Goal: Find contact information: Find contact information

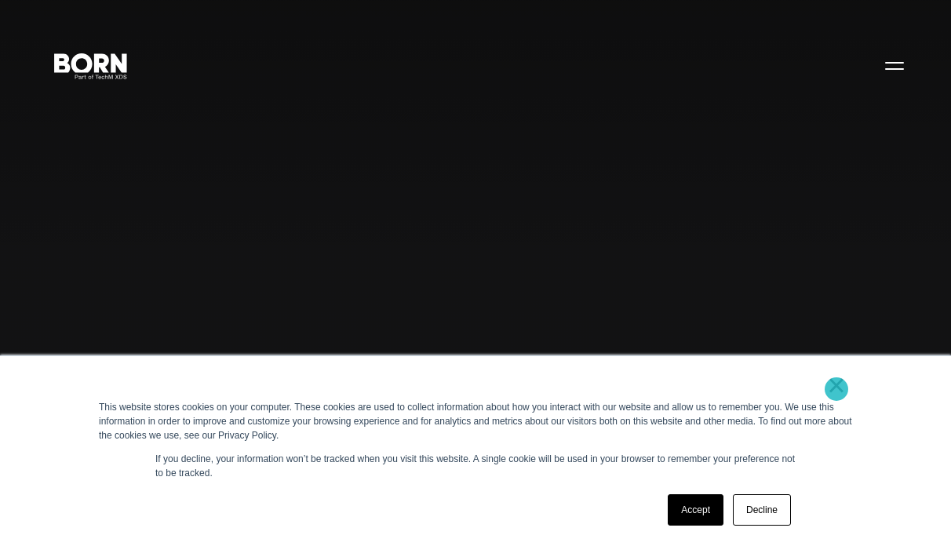
click at [837, 389] on link "×" at bounding box center [836, 385] width 19 height 14
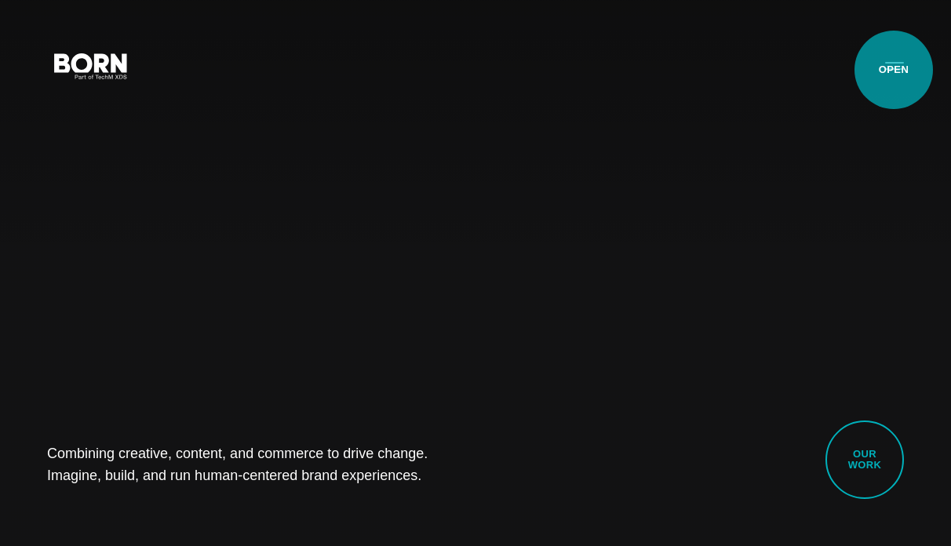
click at [894, 70] on button "Primary Menu" at bounding box center [895, 65] width 38 height 33
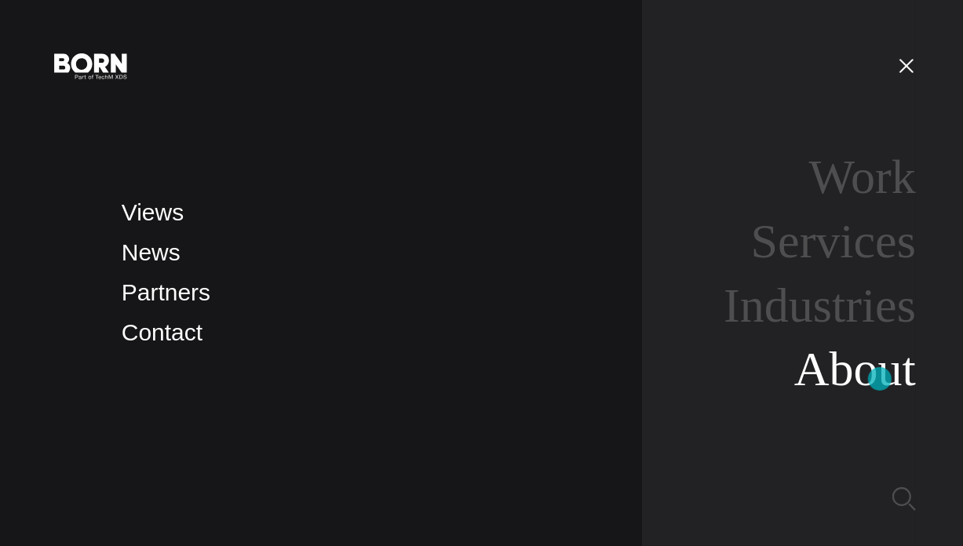
click at [880, 379] on link "About" at bounding box center [855, 368] width 122 height 53
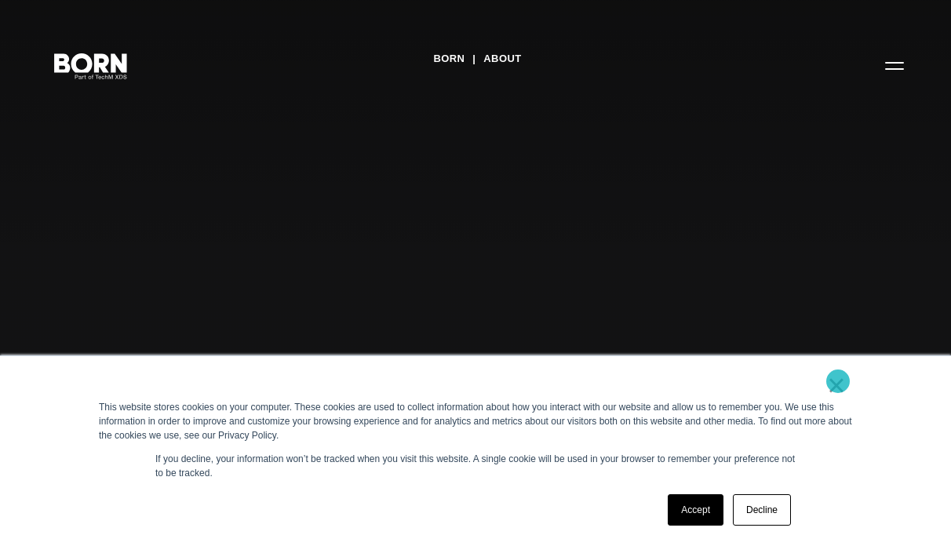
click at [838, 382] on link "×" at bounding box center [836, 385] width 19 height 14
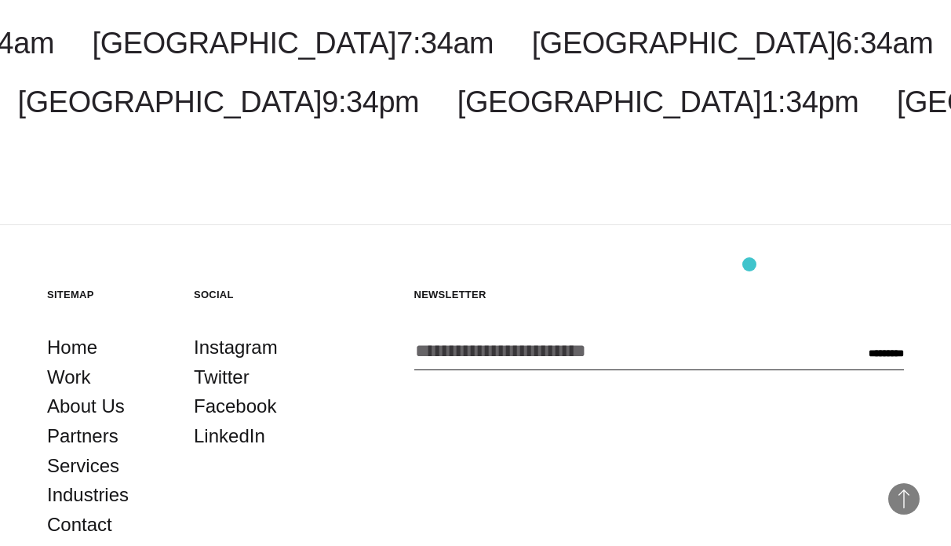
scroll to position [4768, 0]
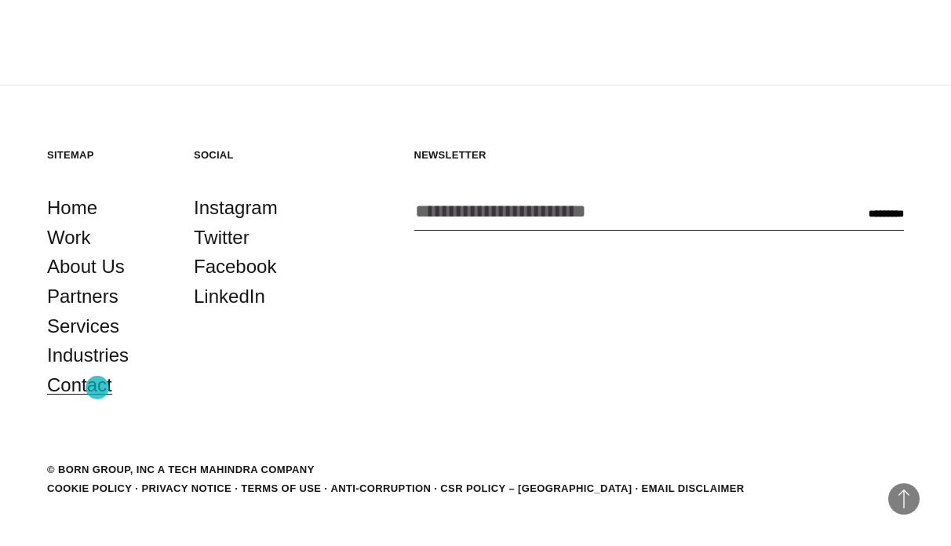
click at [97, 388] on link "Contact" at bounding box center [79, 386] width 65 height 30
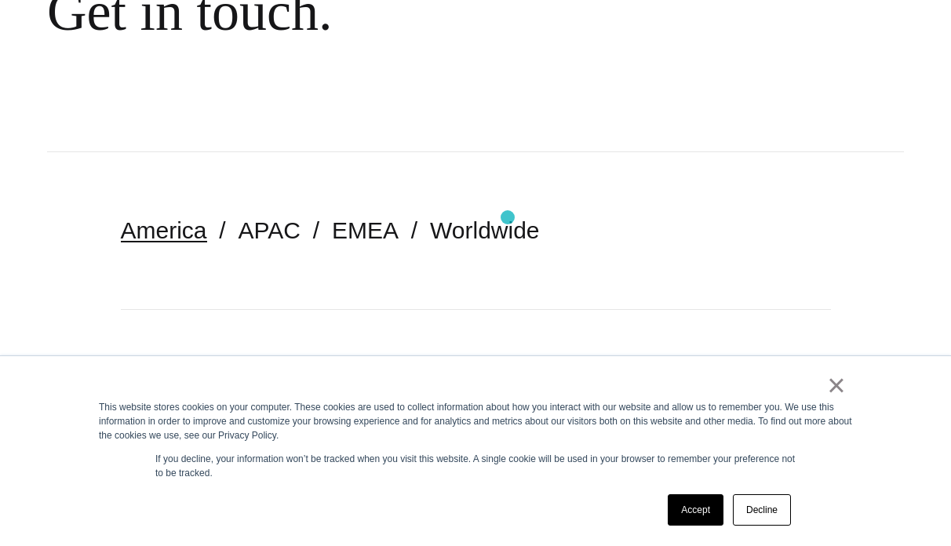
scroll to position [236, 0]
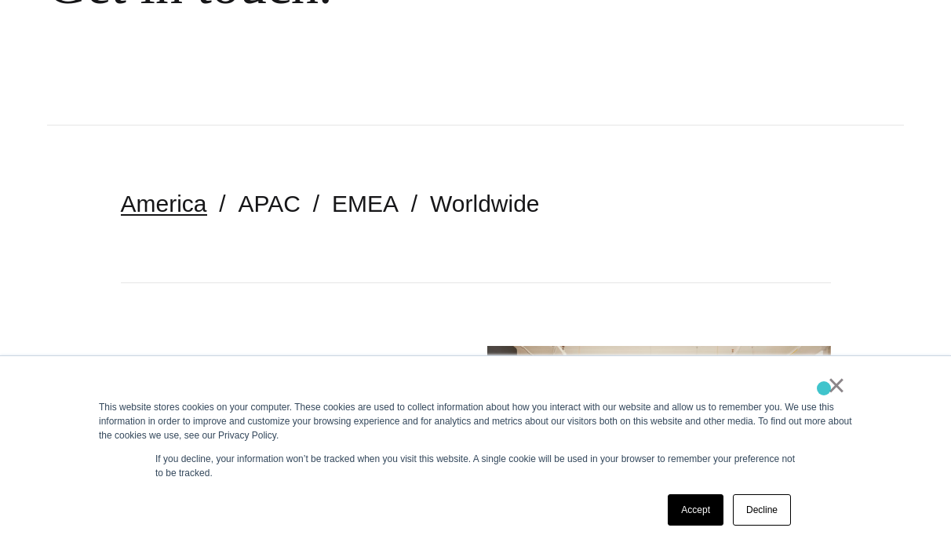
click at [824, 389] on div "×" at bounding box center [472, 389] width 747 height 22
click at [846, 388] on div "× This website stores cookies on your computer. These cookies are used to colle…" at bounding box center [475, 451] width 785 height 190
click at [845, 388] on link "×" at bounding box center [836, 385] width 19 height 14
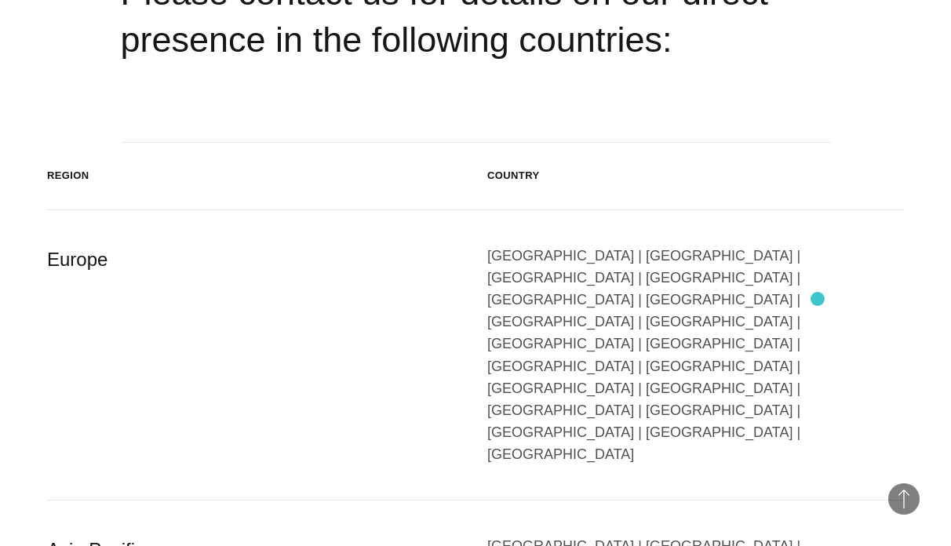
scroll to position [2434, 0]
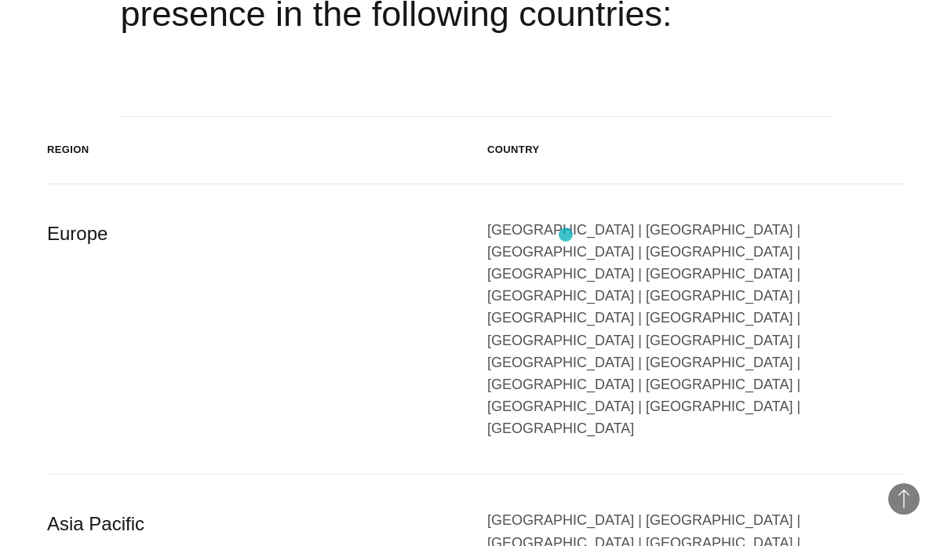
click at [566, 235] on div "Austria | Belgium | Bulgaria | Czech Republic | Denmark | Finland | France | Ge…" at bounding box center [696, 329] width 417 height 221
click at [568, 241] on div "Austria | Belgium | Bulgaria | Czech Republic | Denmark | Finland | France | Ge…" at bounding box center [696, 329] width 417 height 221
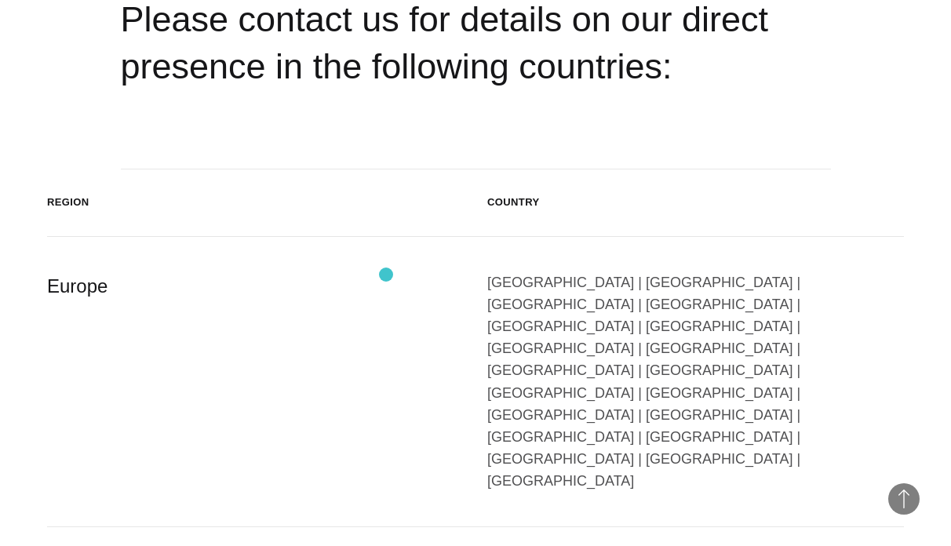
scroll to position [2358, 0]
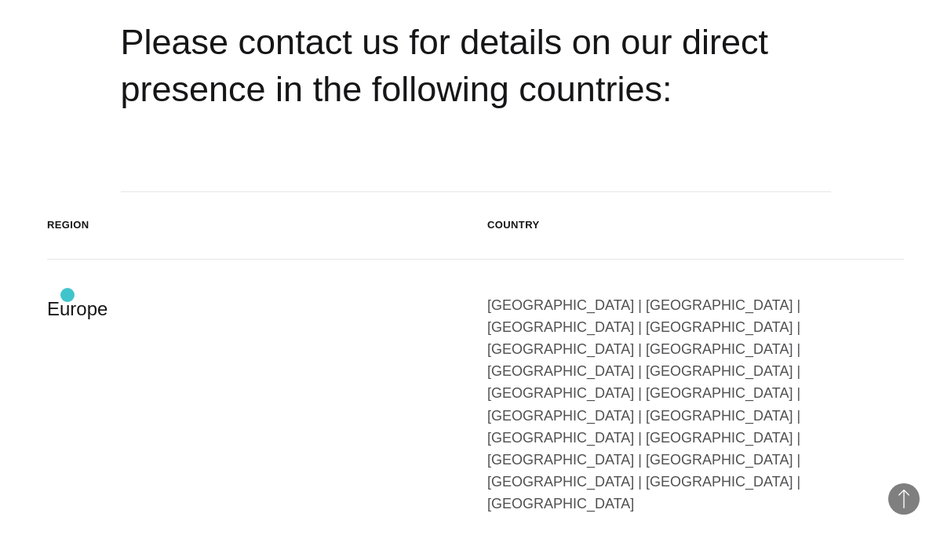
click at [68, 295] on div "Europe" at bounding box center [255, 404] width 417 height 221
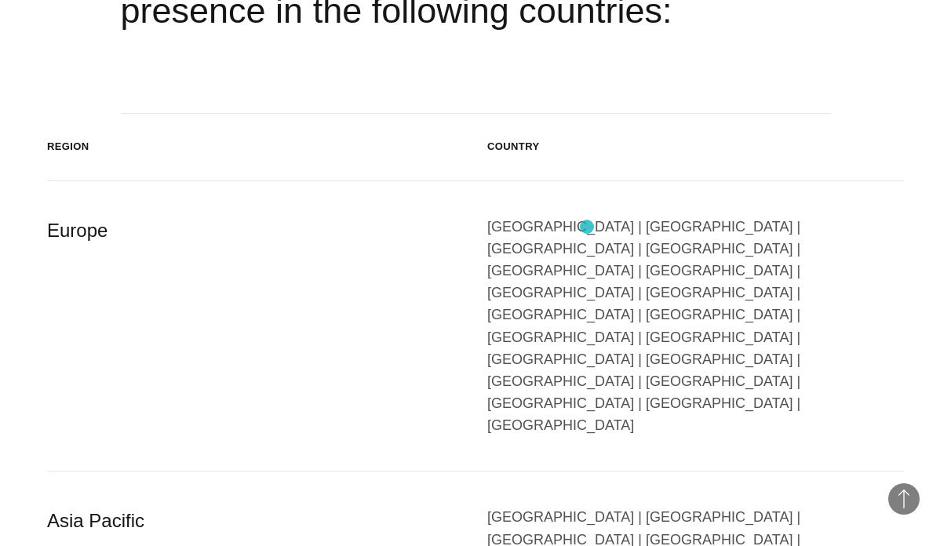
click at [587, 227] on div "Austria | Belgium | Bulgaria | Czech Republic | Denmark | Finland | France | Ge…" at bounding box center [696, 326] width 417 height 221
click at [560, 241] on div "Austria | Belgium | Bulgaria | Czech Republic | Denmark | Finland | France | Ge…" at bounding box center [696, 326] width 417 height 221
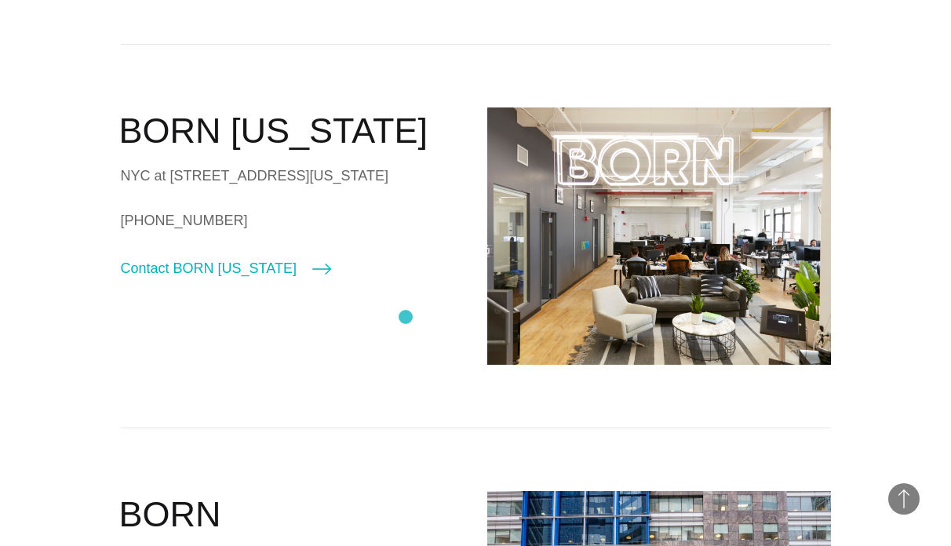
scroll to position [317, 0]
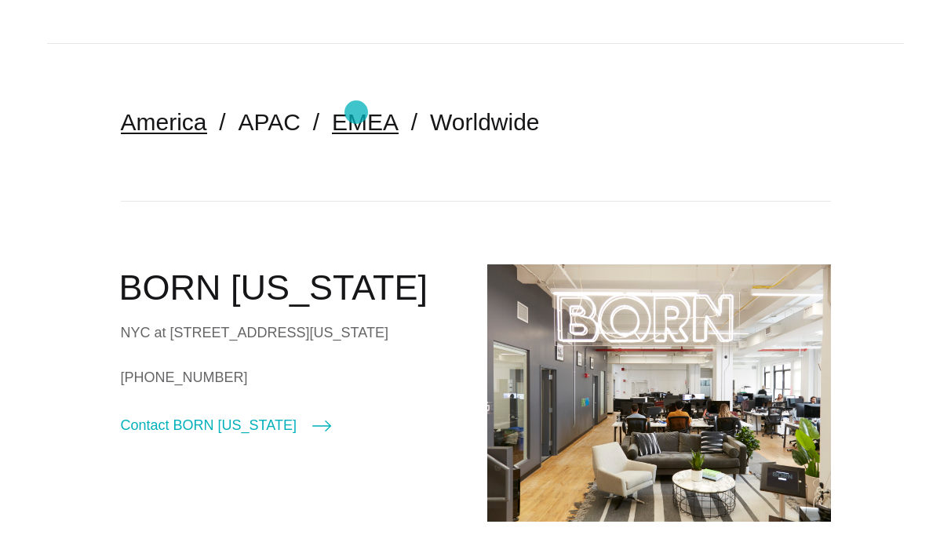
click at [356, 112] on link "EMEA" at bounding box center [365, 122] width 67 height 26
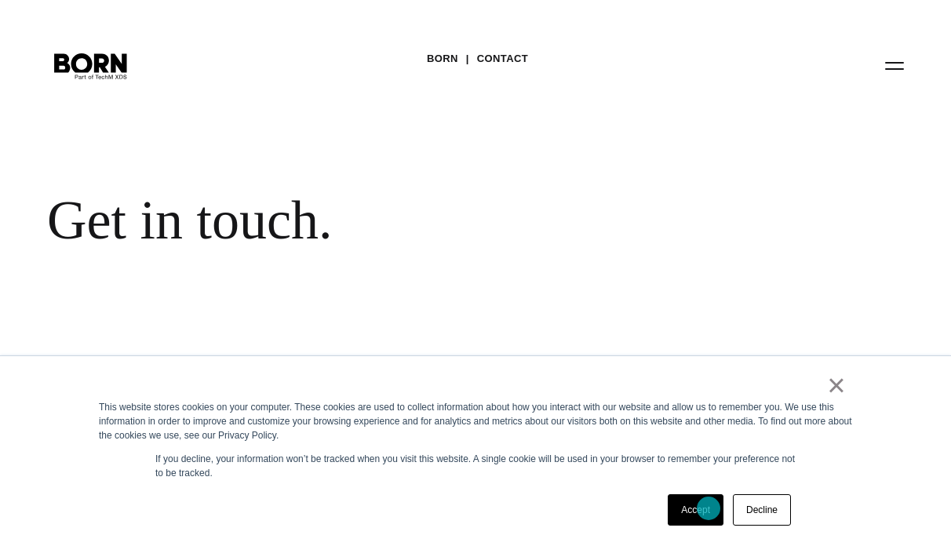
click at [709, 509] on link "Accept" at bounding box center [696, 510] width 56 height 31
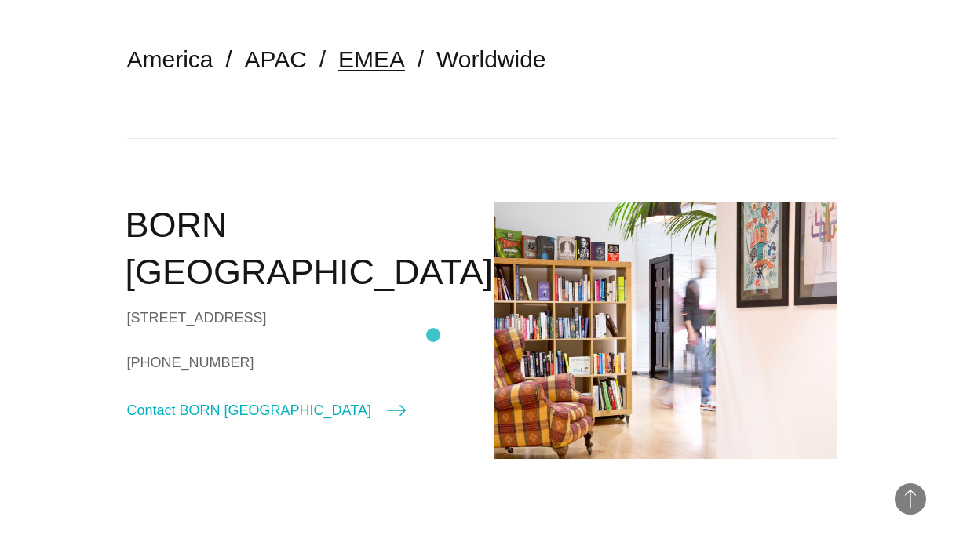
scroll to position [471, 0]
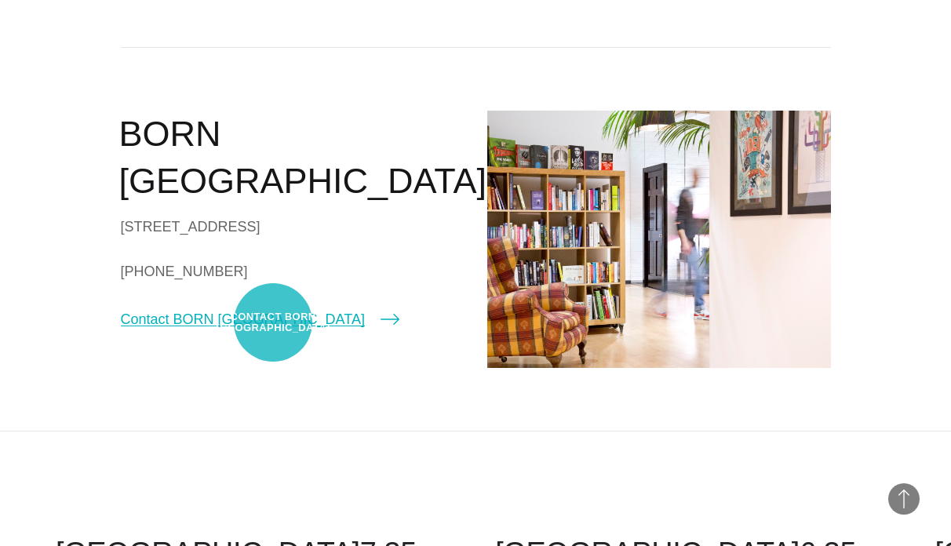
click at [273, 323] on link "Contact BORN London" at bounding box center [260, 320] width 279 height 22
select select "******"
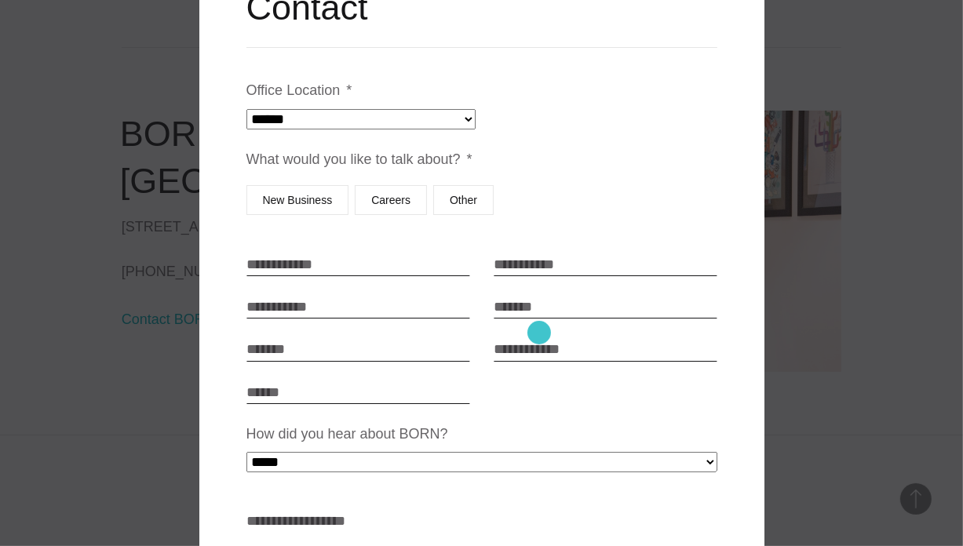
scroll to position [79, 0]
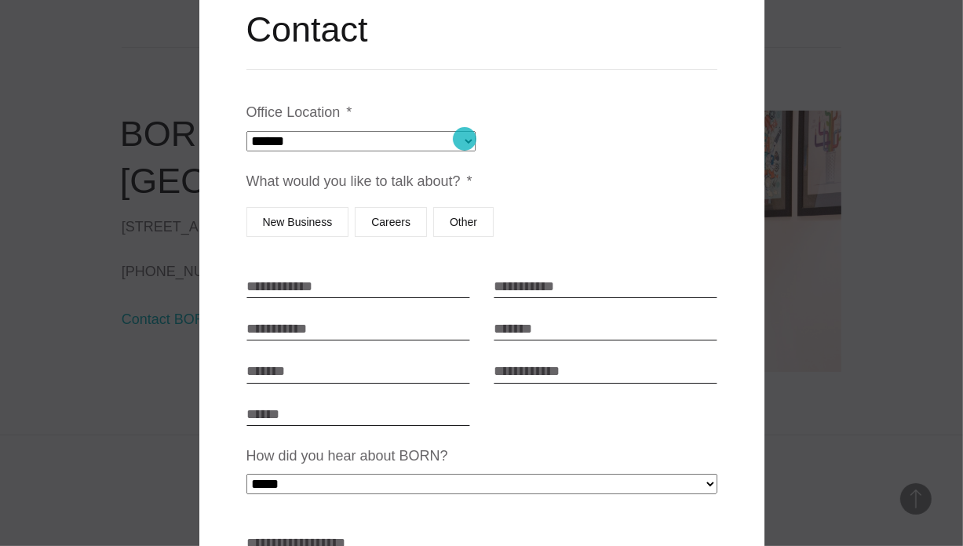
click at [465, 139] on select "**********" at bounding box center [361, 141] width 229 height 20
click at [247, 131] on select "**********" at bounding box center [361, 141] width 229 height 20
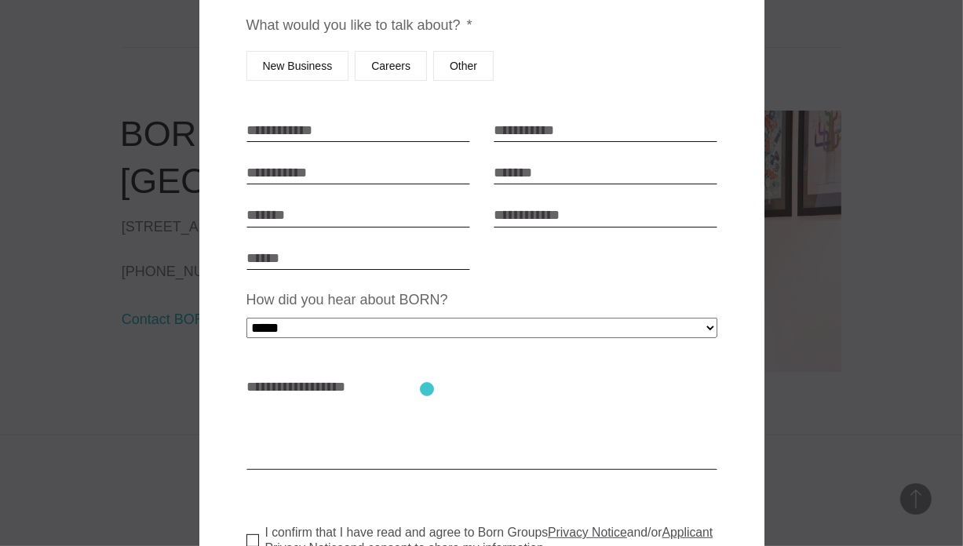
scroll to position [236, 0]
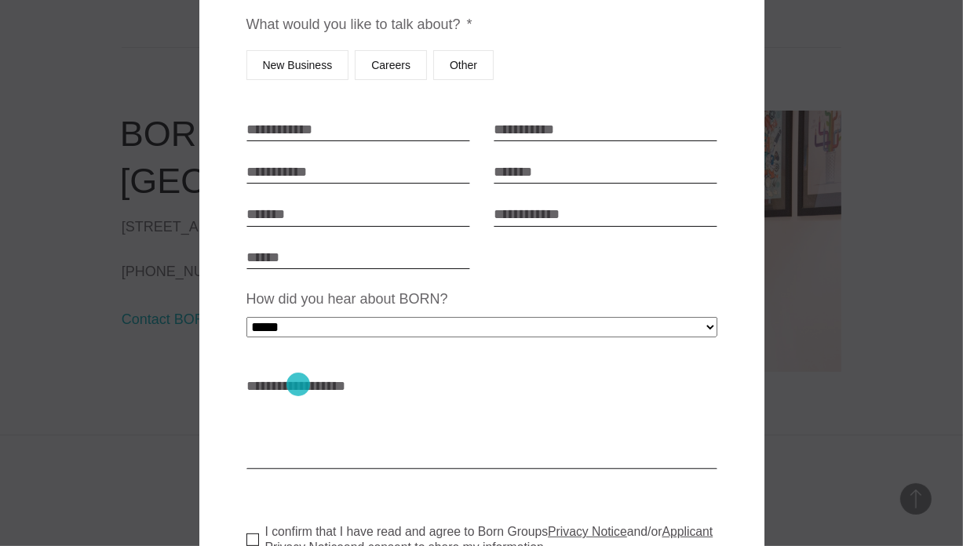
click at [299, 382] on textarea "How can we help? * *" at bounding box center [482, 422] width 471 height 94
paste textarea "**********"
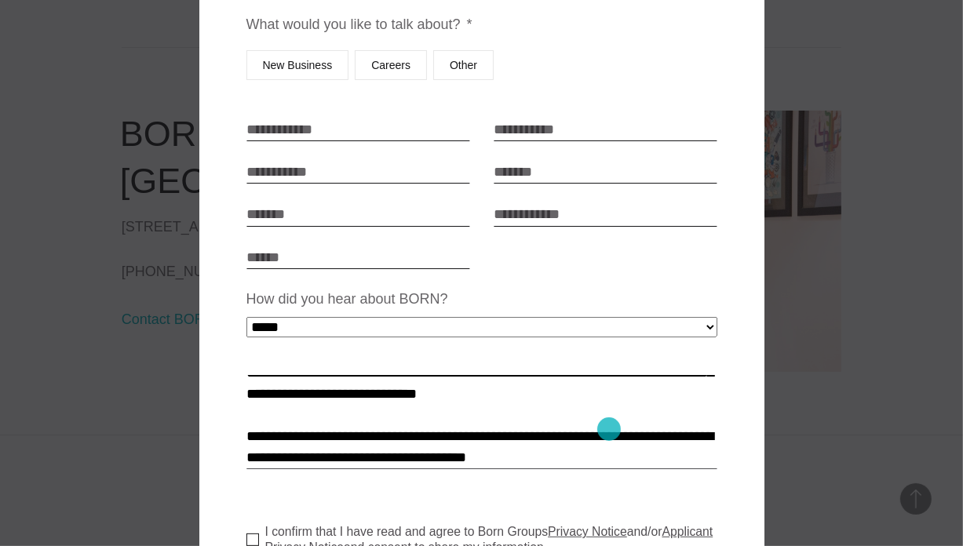
scroll to position [562, 0]
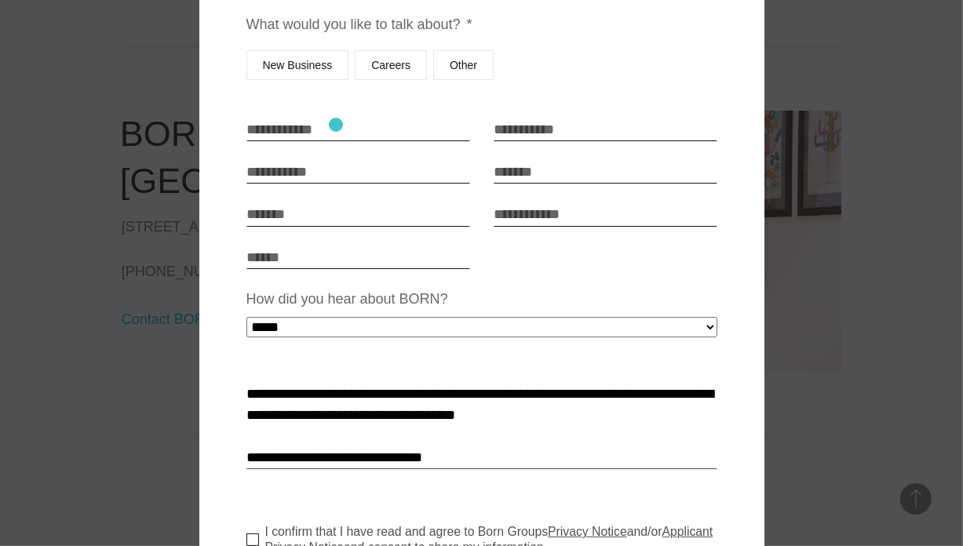
type textarea "**********"
click at [336, 125] on input "First Name * *" at bounding box center [359, 130] width 224 height 24
type input "****"
type input "*****"
type input "*********"
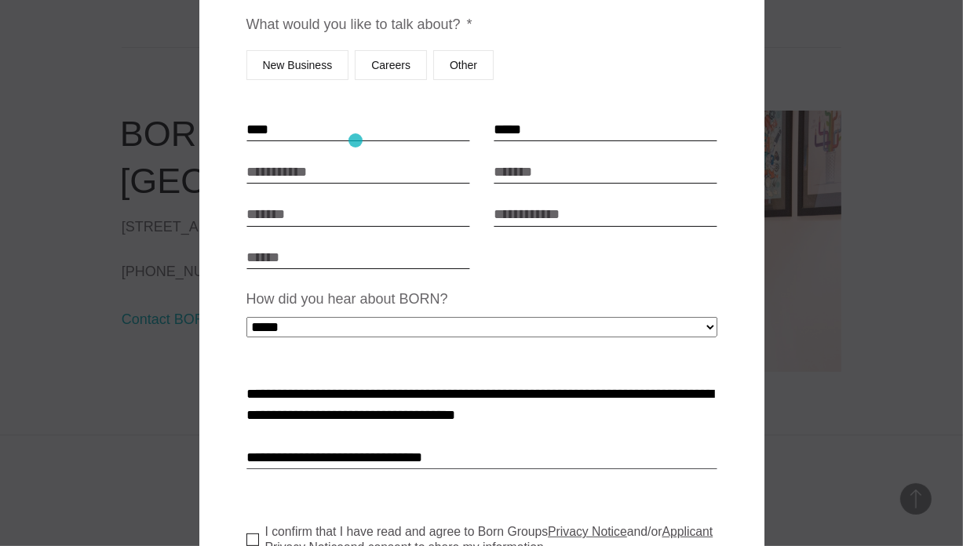
type input "**********"
click at [386, 259] on input "Budget" at bounding box center [359, 258] width 224 height 24
click at [703, 329] on select "**********" at bounding box center [482, 327] width 471 height 20
select select "*****"
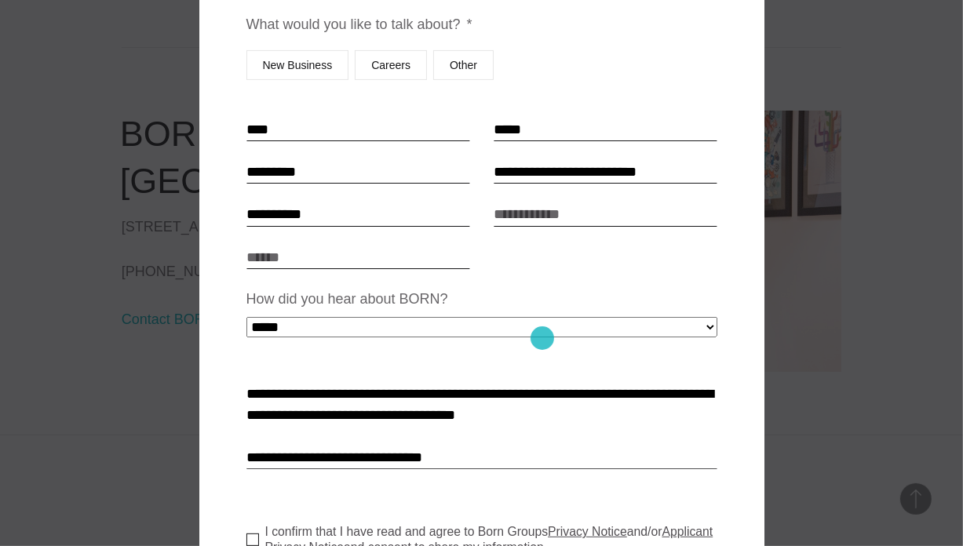
click at [247, 317] on select "**********" at bounding box center [482, 327] width 471 height 20
click at [338, 264] on input "Budget" at bounding box center [359, 258] width 224 height 24
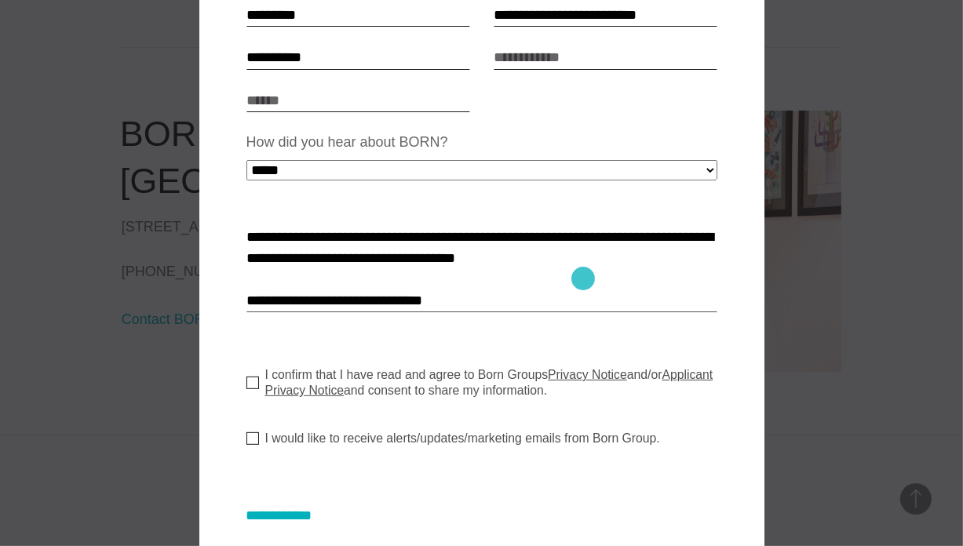
scroll to position [564, 0]
click at [251, 394] on label "I confirm that I have read and agree to Born Groups Privacy Notice and/or Appli…" at bounding box center [489, 382] width 484 height 31
click at [251, 451] on li "I would like to receive alerts/updates/marketing emails from Born Group." at bounding box center [482, 438] width 471 height 29
click at [248, 447] on label "I would like to receive alerts/updates/marketing emails from Born Group." at bounding box center [454, 439] width 414 height 16
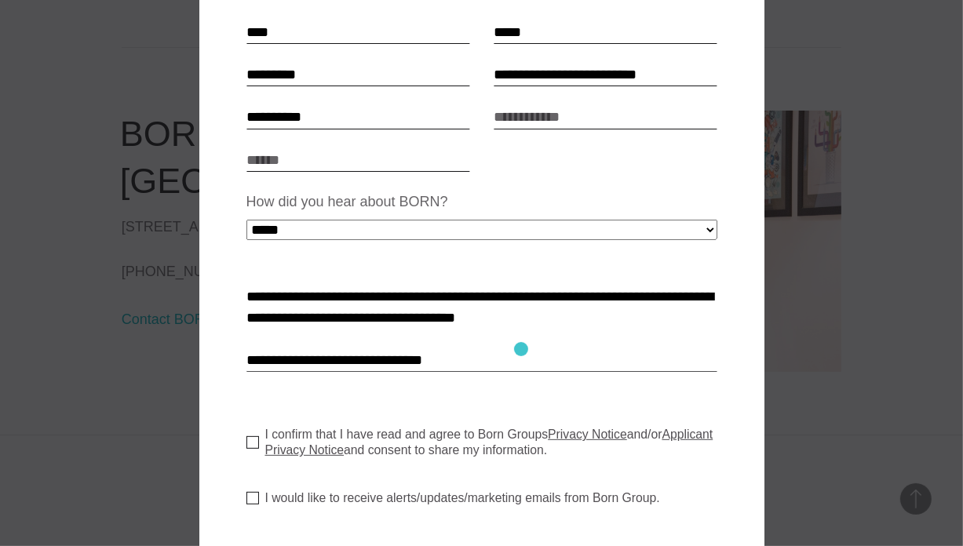
scroll to position [236, 0]
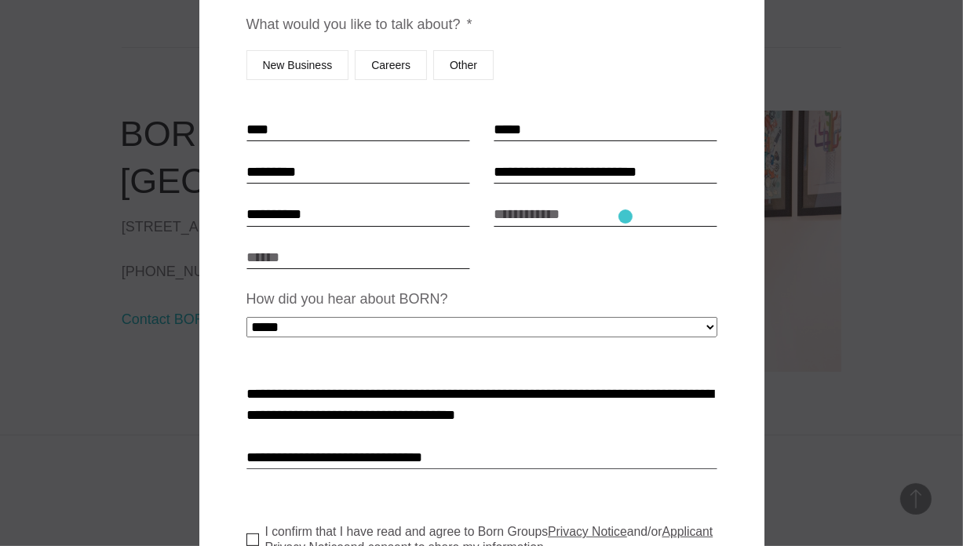
click at [625, 217] on input "Project Type" at bounding box center [606, 215] width 224 height 24
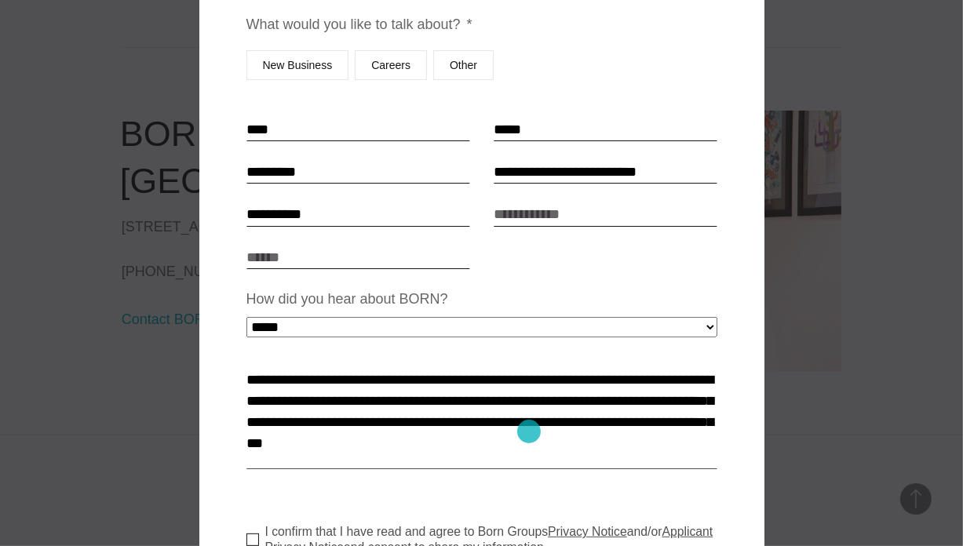
scroll to position [14, 0]
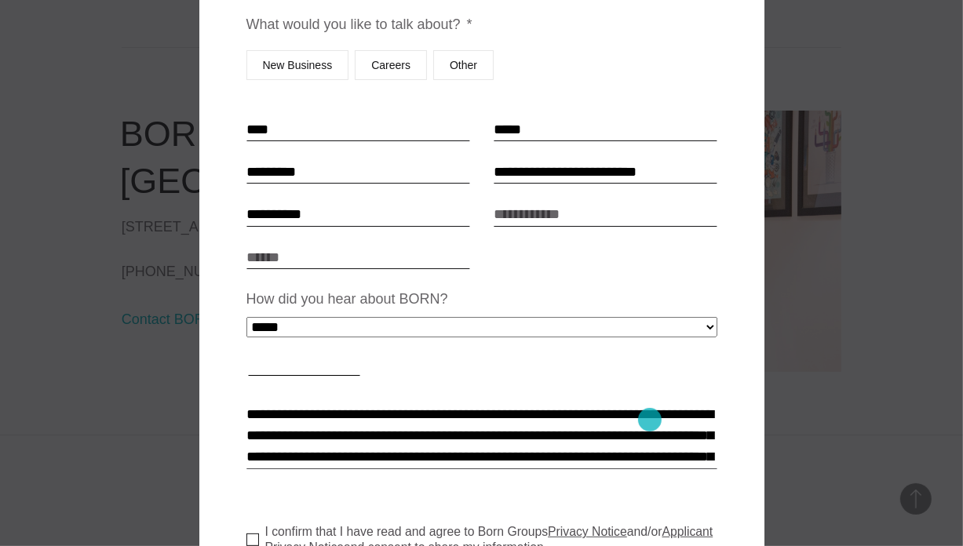
drag, startPoint x: 439, startPoint y: 417, endPoint x: 650, endPoint y: 420, distance: 211.2
click at [650, 420] on textarea "How can we help? * *" at bounding box center [482, 422] width 471 height 94
click at [515, 212] on input "Project Type" at bounding box center [606, 215] width 224 height 24
paste input "**********"
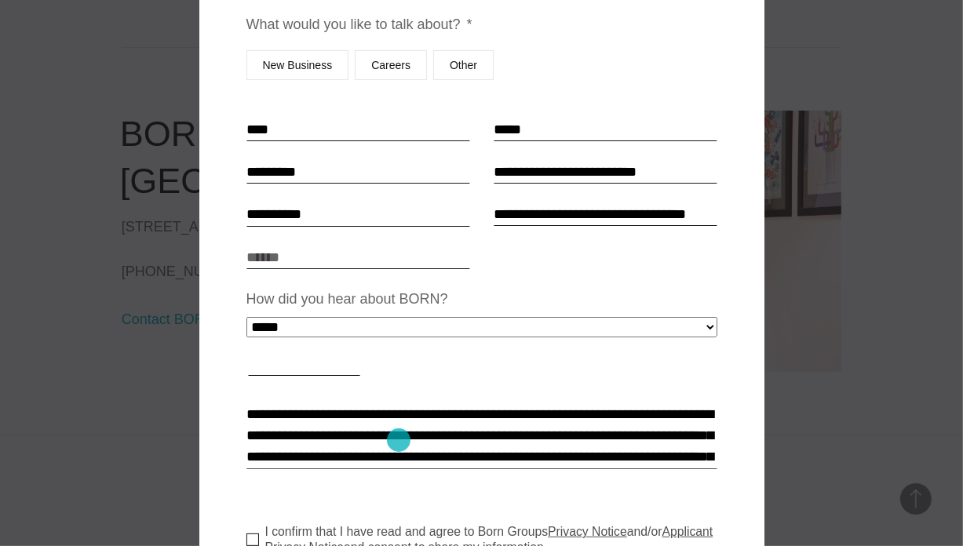
drag, startPoint x: 347, startPoint y: 436, endPoint x: 399, endPoint y: 440, distance: 52.0
click at [399, 440] on textarea "How can we help? * *" at bounding box center [482, 422] width 471 height 94
click at [710, 215] on input "**********" at bounding box center [606, 215] width 224 height 24
paste input "**********"
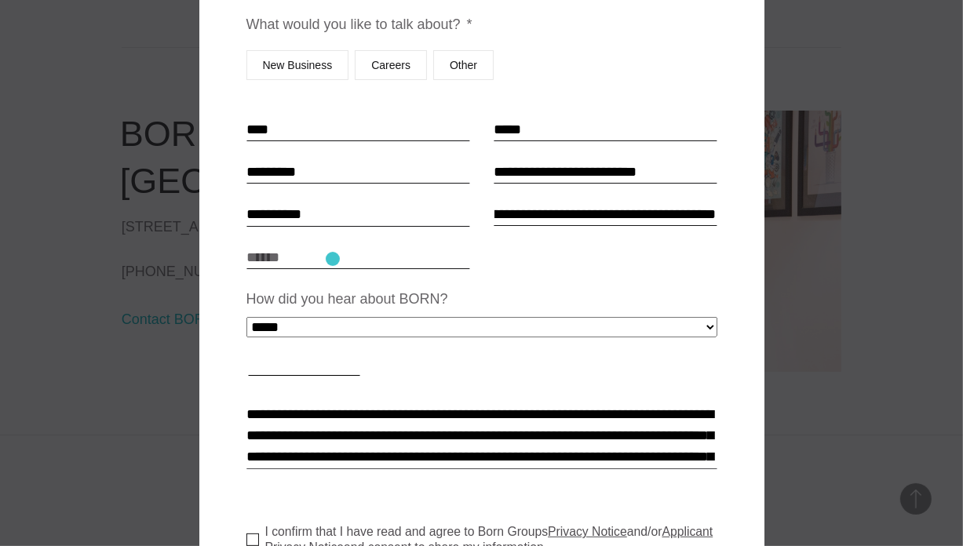
type input "**********"
click at [333, 259] on input "Budget" at bounding box center [359, 258] width 224 height 24
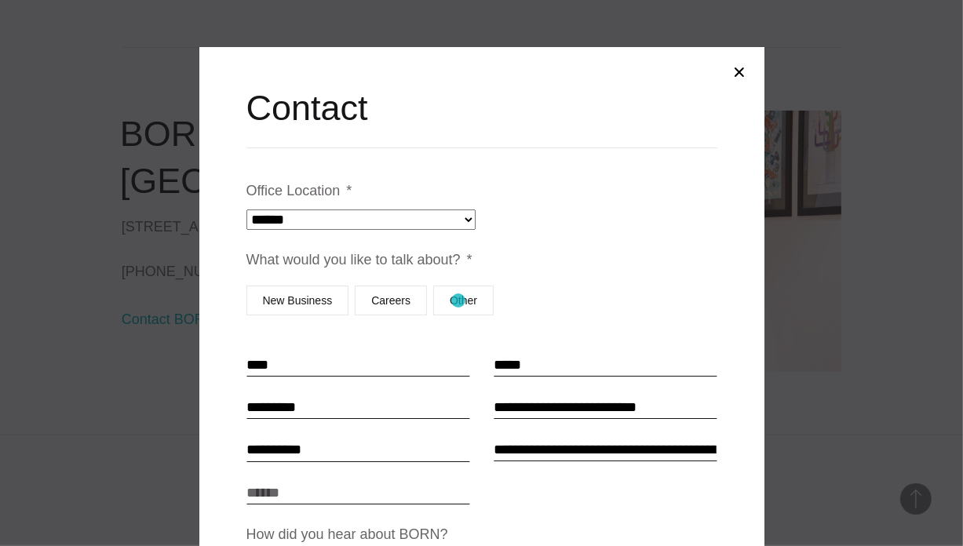
click at [458, 301] on label "Other" at bounding box center [463, 301] width 60 height 30
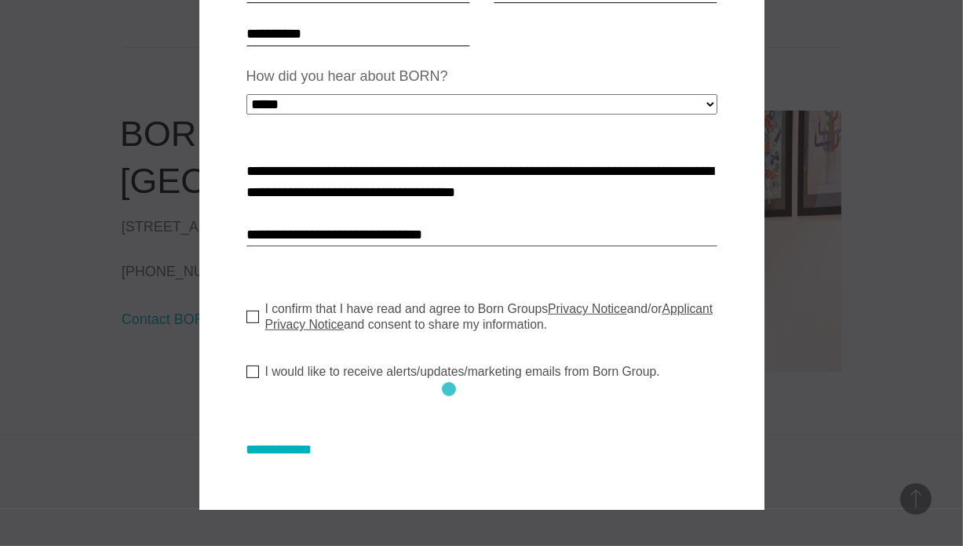
scroll to position [429, 0]
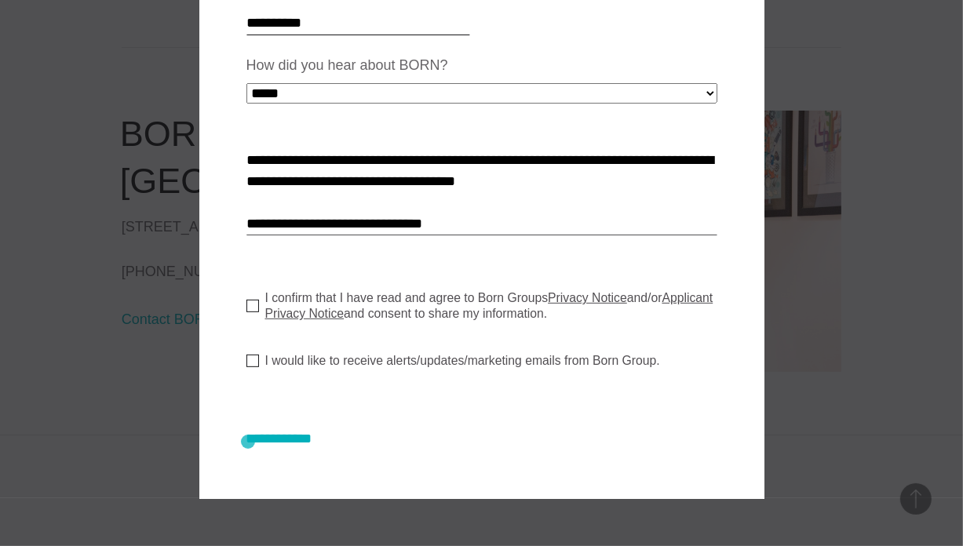
click at [248, 442] on input "**********" at bounding box center [295, 439] width 97 height 16
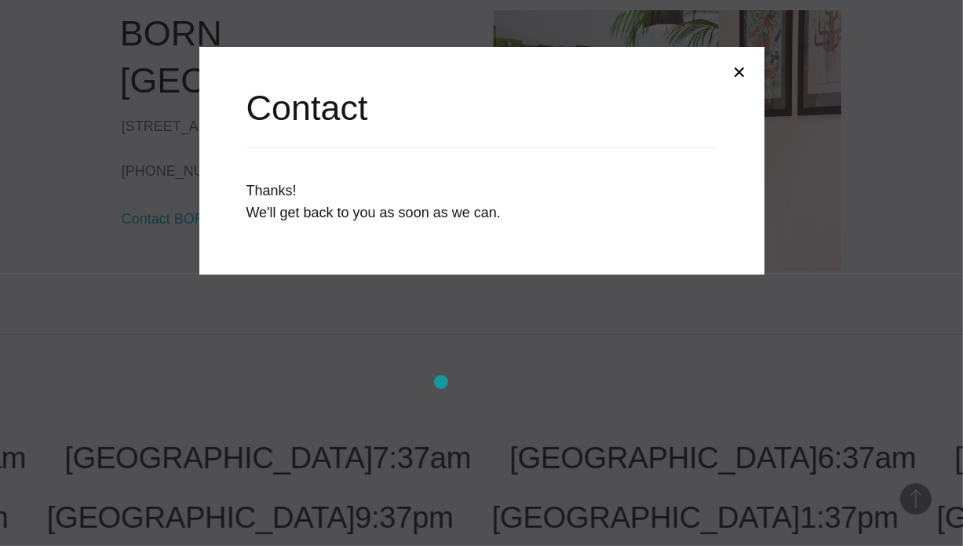
scroll to position [0, 0]
click at [741, 71] on button "Close modal" at bounding box center [740, 72] width 38 height 38
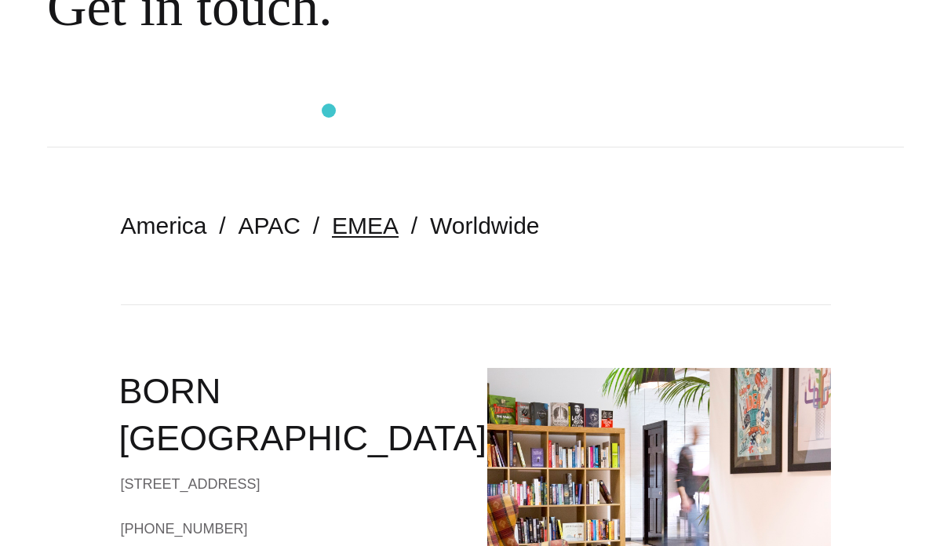
scroll to position [157, 0]
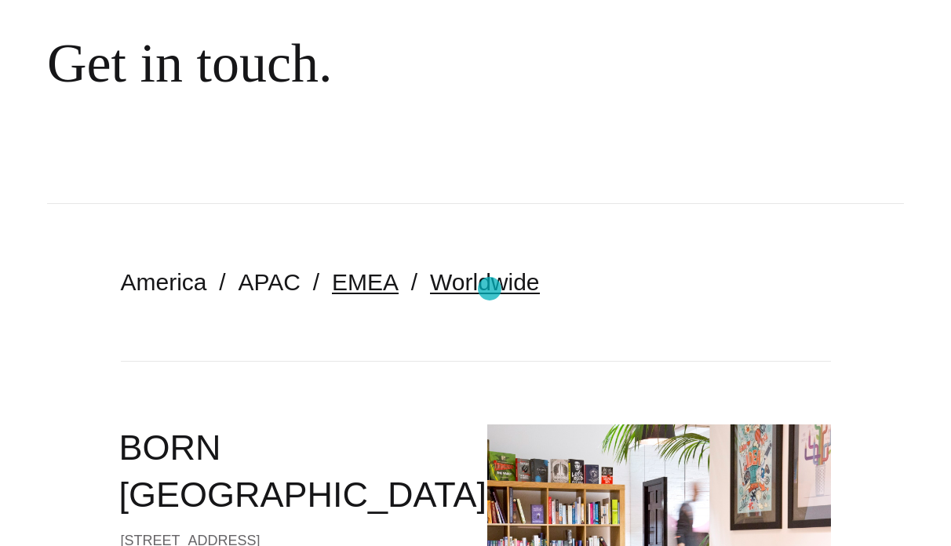
click at [490, 289] on link "Worldwide" at bounding box center [485, 282] width 110 height 26
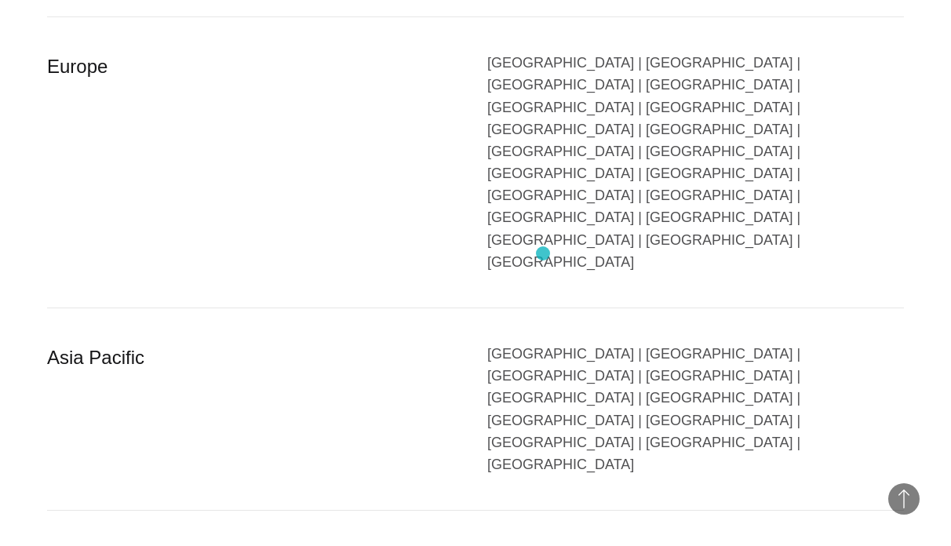
scroll to position [707, 0]
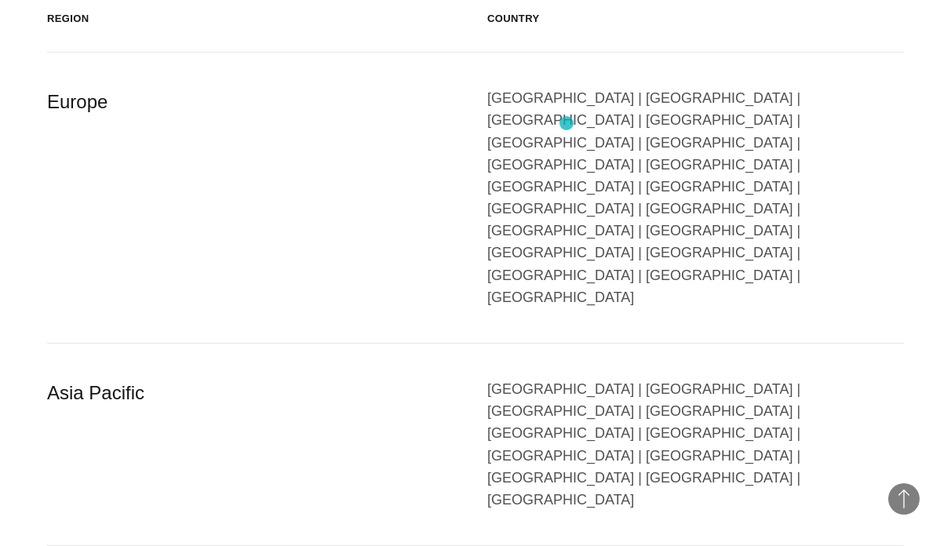
click at [567, 123] on div "[GEOGRAPHIC_DATA] | [GEOGRAPHIC_DATA] | [GEOGRAPHIC_DATA] | [GEOGRAPHIC_DATA] |…" at bounding box center [696, 197] width 417 height 221
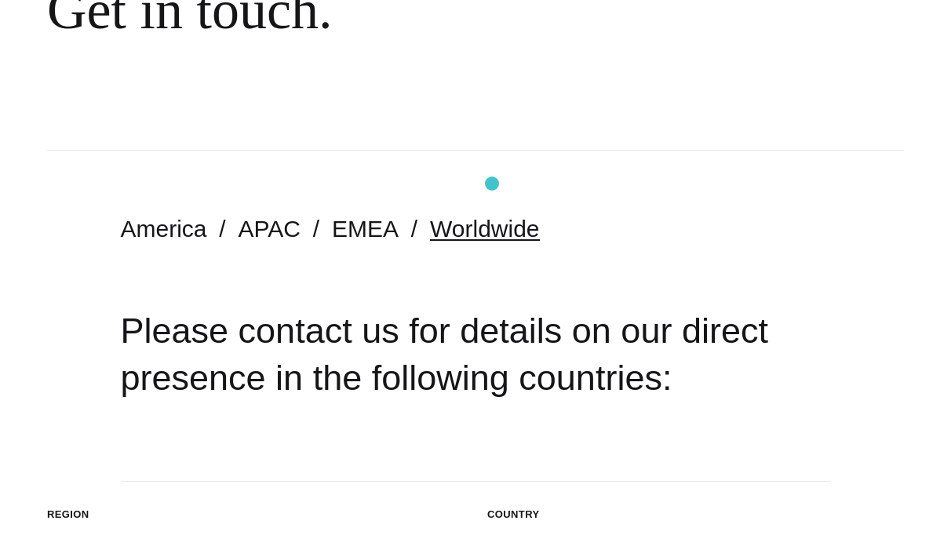
scroll to position [281, 0]
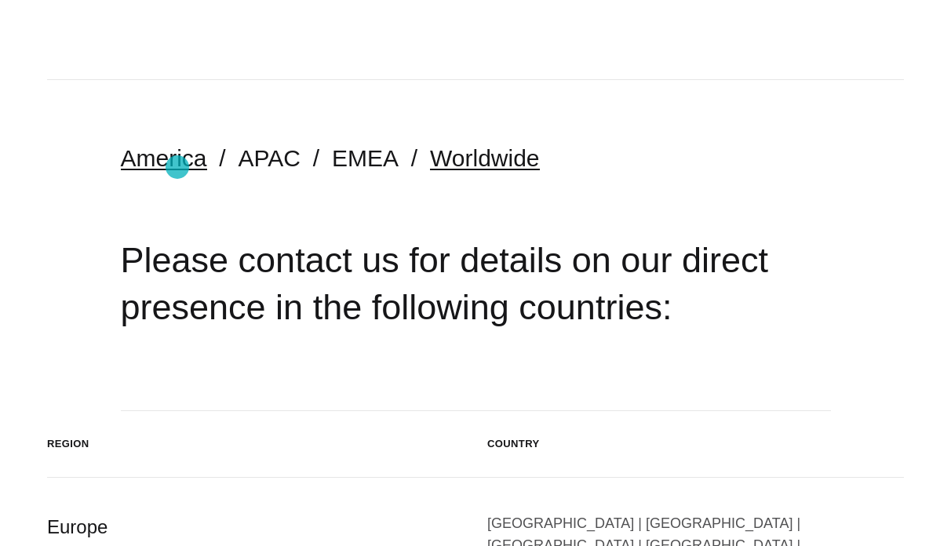
click at [177, 167] on link "America" at bounding box center [164, 158] width 86 height 26
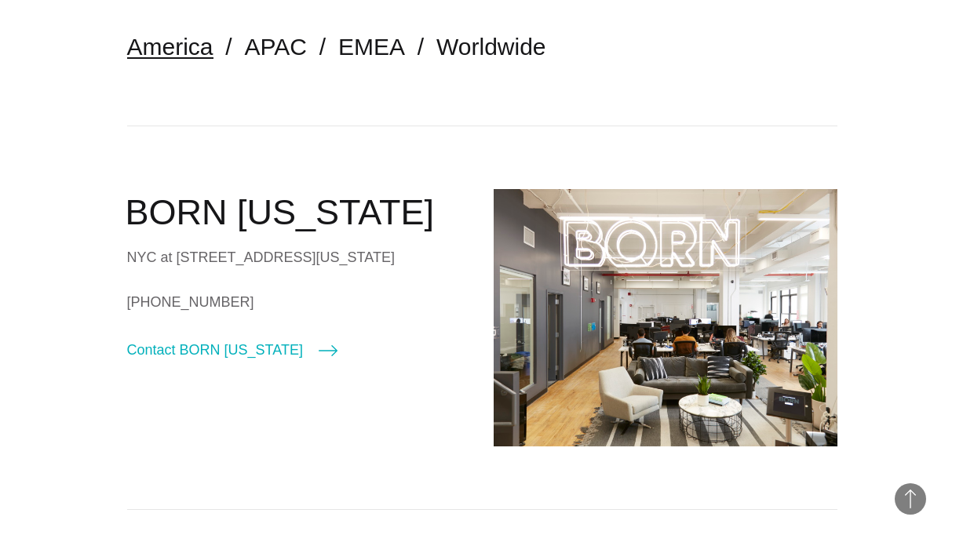
scroll to position [550, 0]
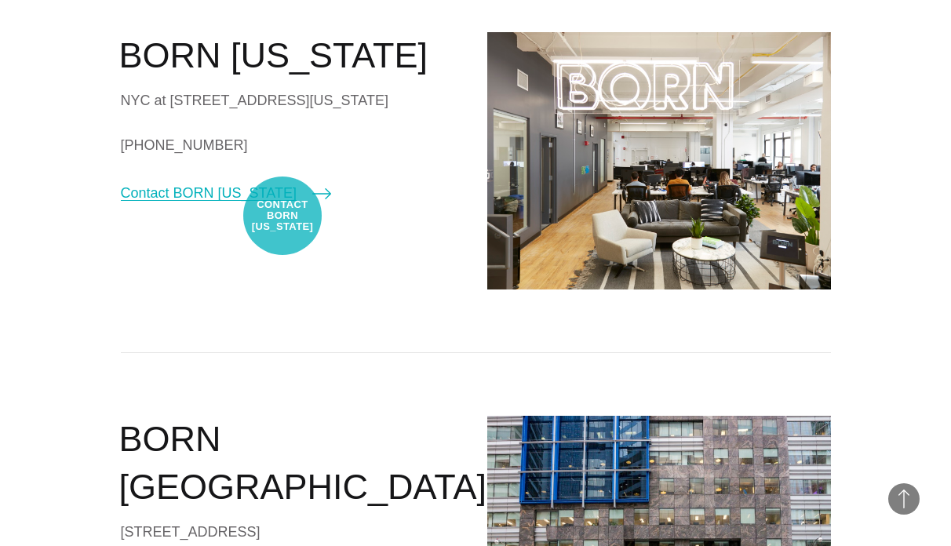
click at [283, 204] on link "Contact BORN [US_STATE]" at bounding box center [226, 193] width 210 height 22
select select "********"
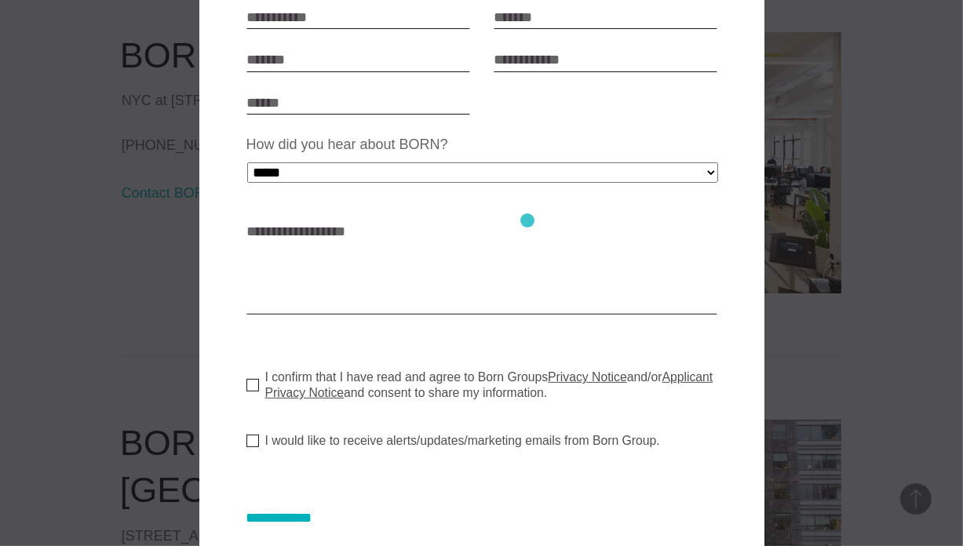
scroll to position [393, 0]
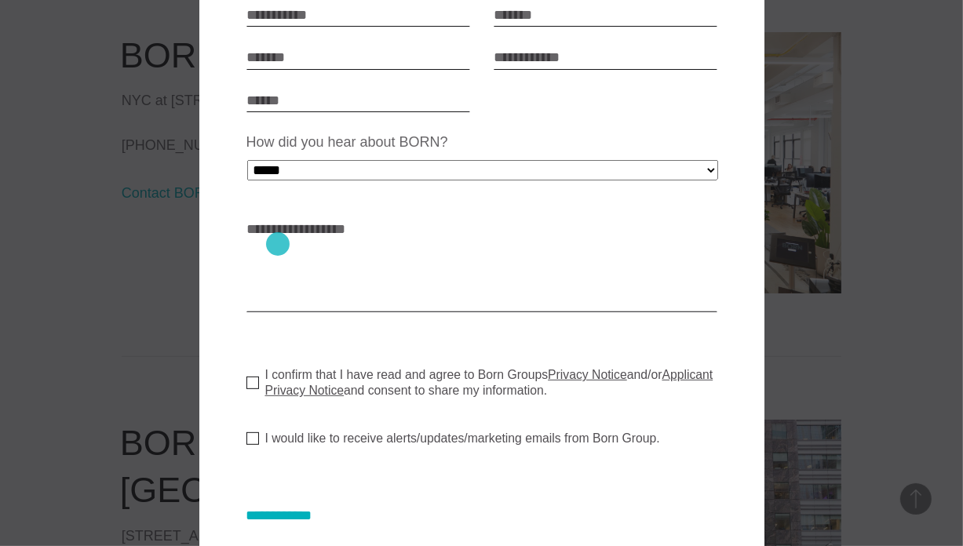
click at [278, 244] on textarea "How can we help? * *" at bounding box center [482, 265] width 471 height 94
paste textarea "*********"
type textarea "*********"
drag, startPoint x: 316, startPoint y: 239, endPoint x: 234, endPoint y: 239, distance: 81.6
click at [234, 239] on div "**********" at bounding box center [481, 116] width 565 height 922
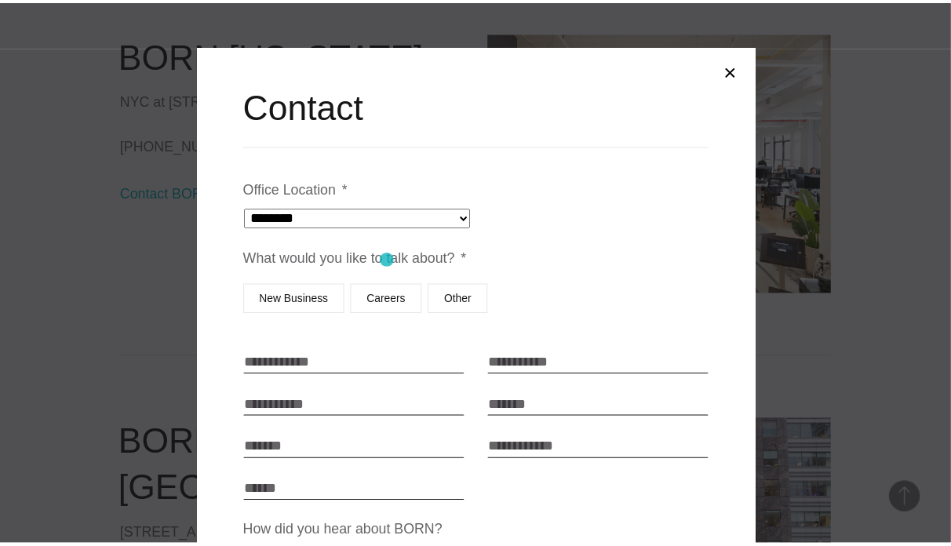
scroll to position [0, 0]
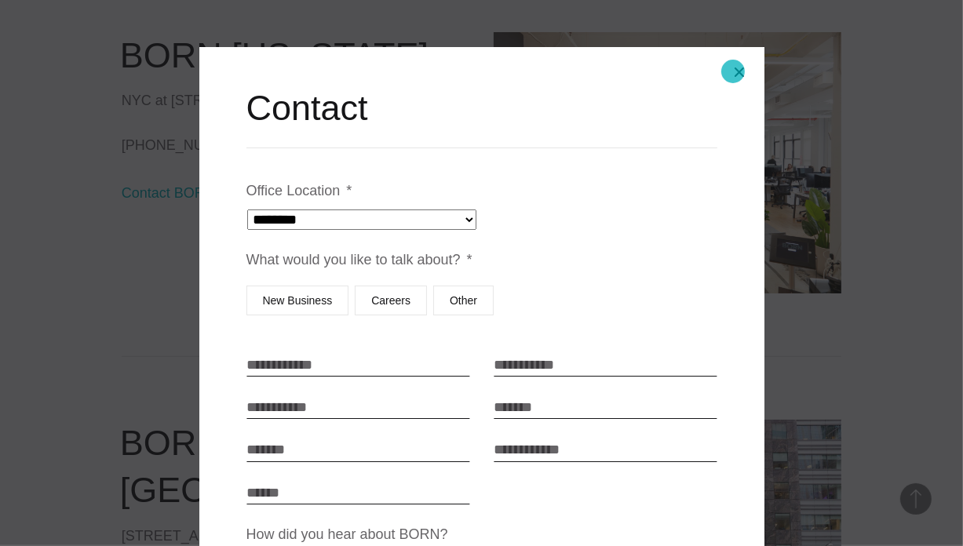
click at [733, 71] on button "Close modal" at bounding box center [740, 72] width 38 height 38
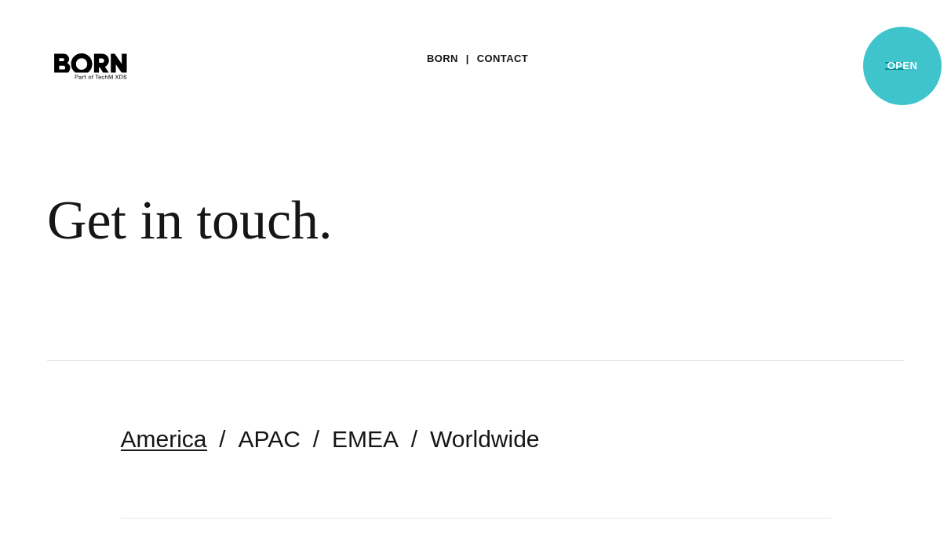
click at [903, 66] on button "Primary Menu" at bounding box center [895, 65] width 38 height 33
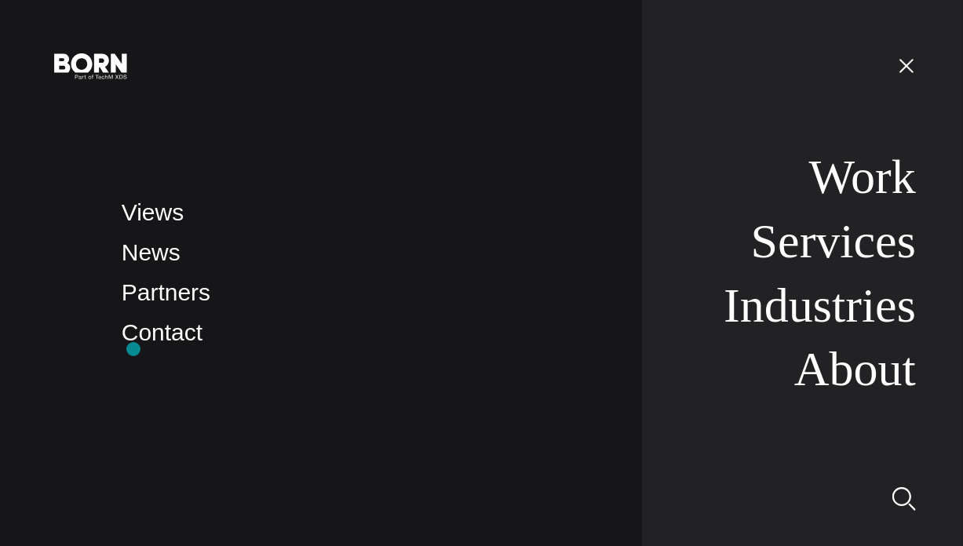
click at [133, 349] on li "Contact" at bounding box center [370, 333] width 497 height 37
click at [191, 335] on link "Contact" at bounding box center [162, 333] width 81 height 26
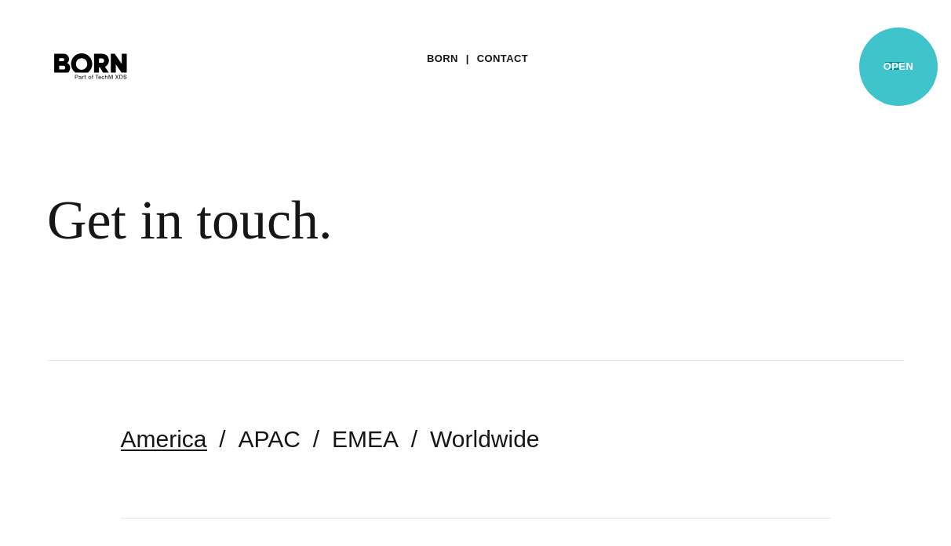
click at [899, 67] on button "Primary Menu" at bounding box center [895, 65] width 38 height 33
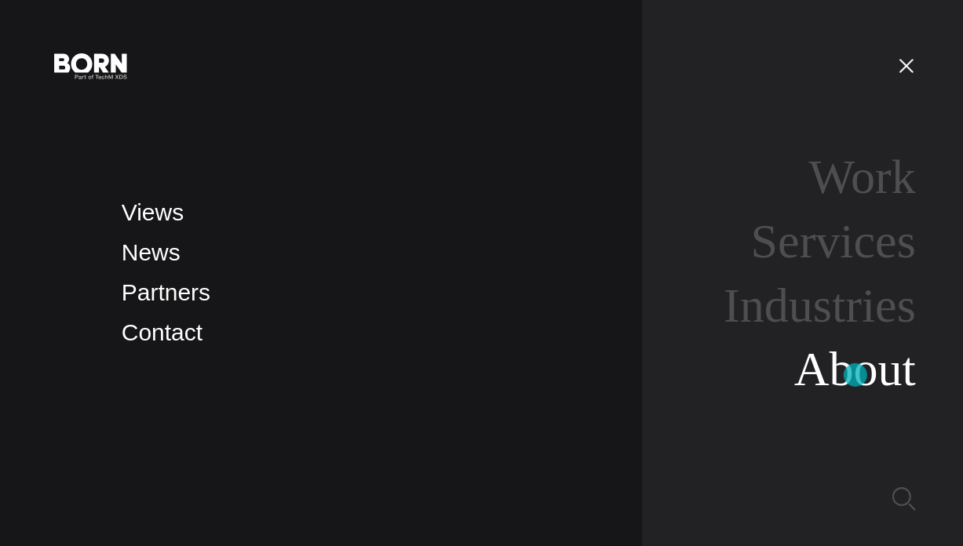
click at [856, 375] on link "About" at bounding box center [855, 368] width 122 height 53
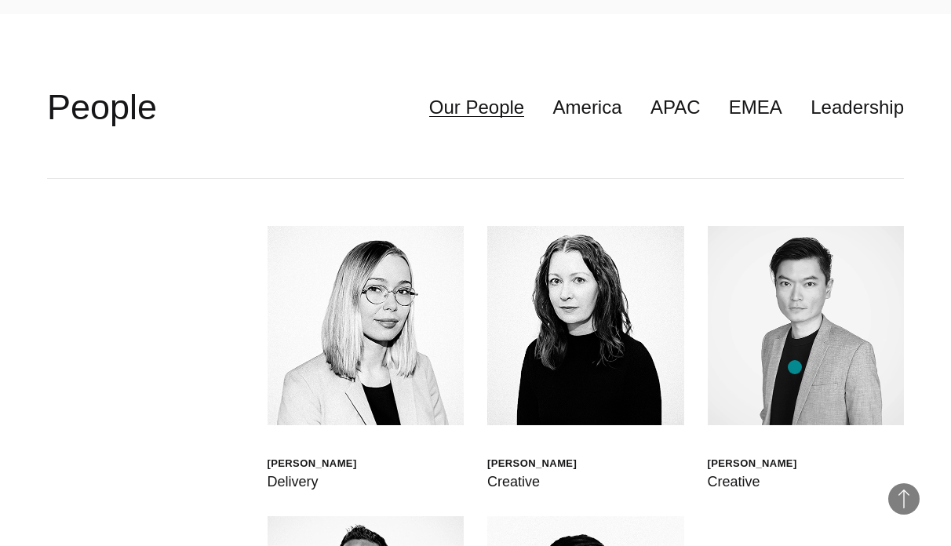
scroll to position [3690, 0]
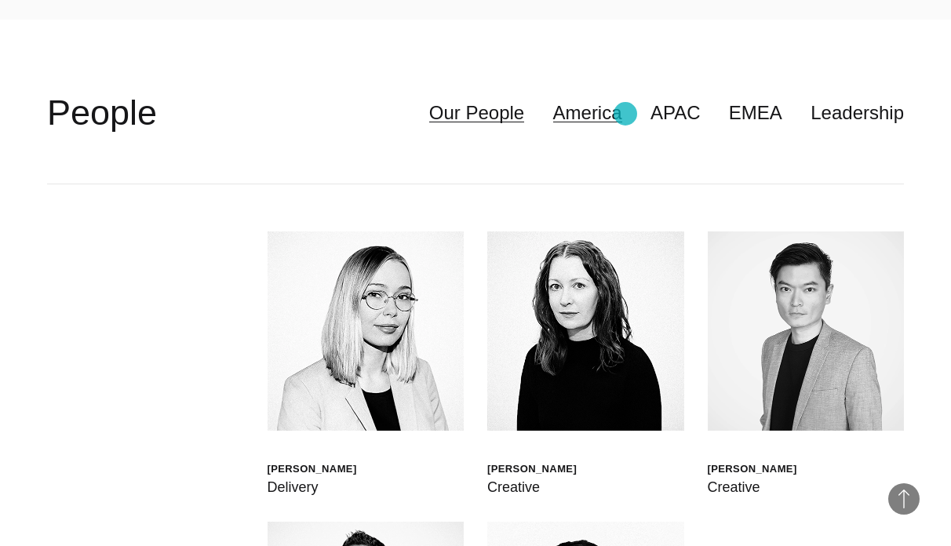
click at [623, 114] on link "America" at bounding box center [587, 113] width 69 height 30
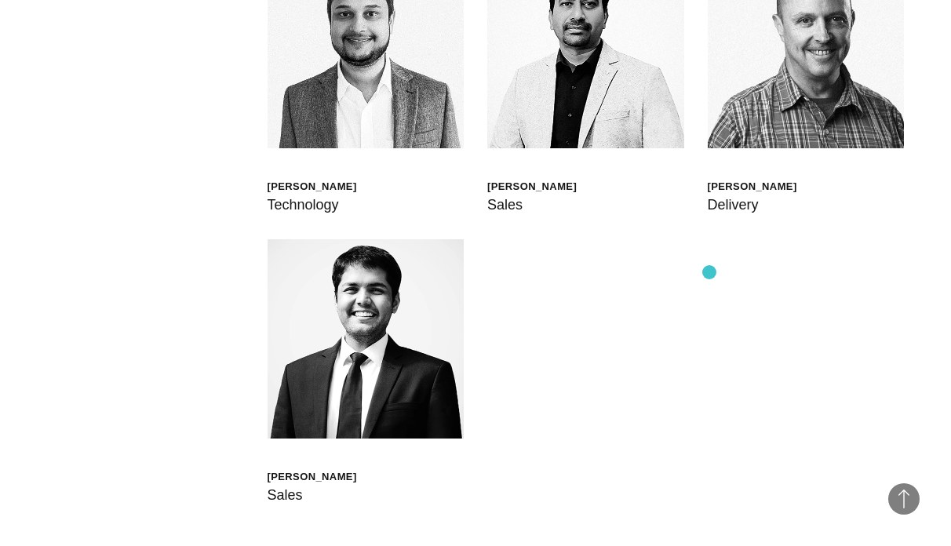
scroll to position [4632, 0]
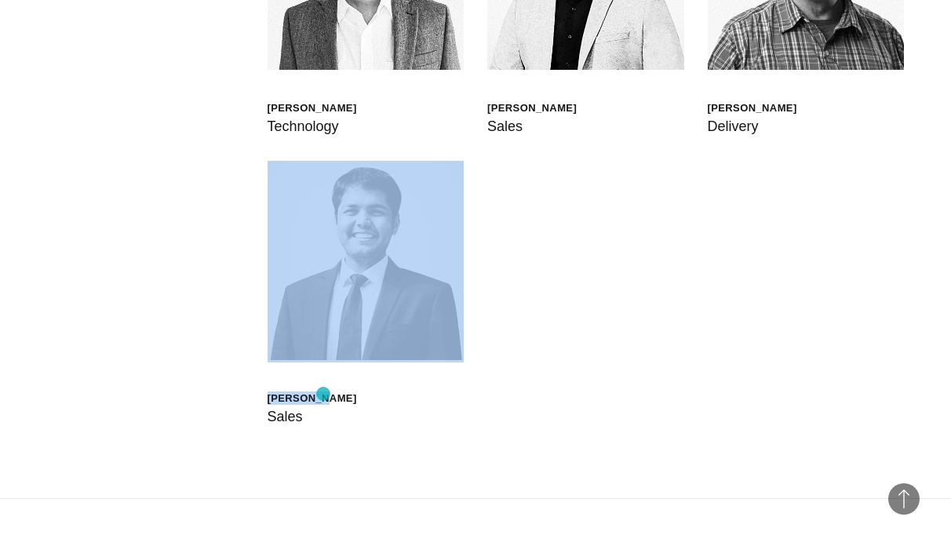
drag, startPoint x: 365, startPoint y: 398, endPoint x: 323, endPoint y: 394, distance: 41.8
click at [323, 394] on div "[PERSON_NAME] Sales" at bounding box center [366, 294] width 197 height 267
click at [418, 385] on div "[PERSON_NAME] Sales" at bounding box center [366, 294] width 197 height 267
drag, startPoint x: 378, startPoint y: 386, endPoint x: 369, endPoint y: 404, distance: 20.4
click at [341, 399] on div "[PERSON_NAME] Sales" at bounding box center [366, 294] width 197 height 267
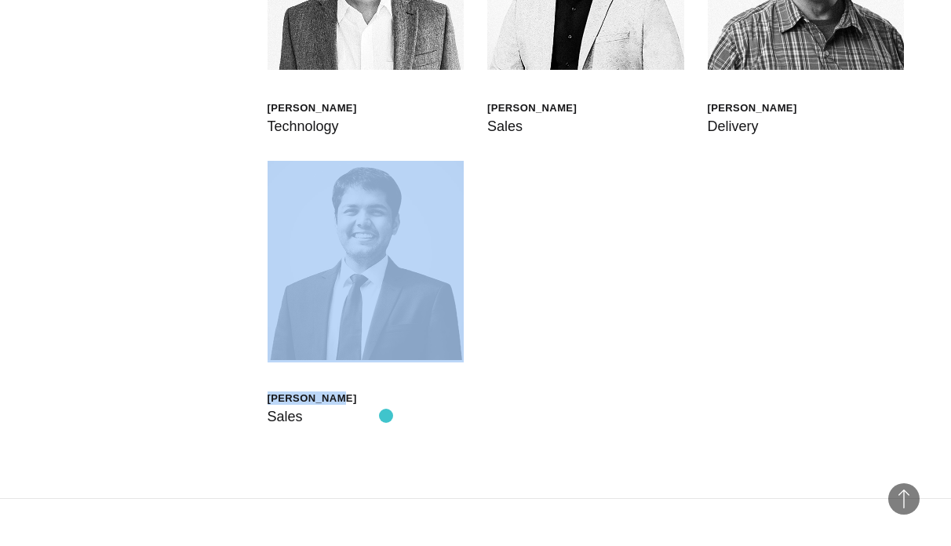
click at [386, 416] on div "[PERSON_NAME] Sales" at bounding box center [366, 294] width 197 height 267
click at [376, 416] on div "[PERSON_NAME] Sales" at bounding box center [366, 294] width 197 height 267
drag, startPoint x: 255, startPoint y: 404, endPoint x: 279, endPoint y: 395, distance: 25.4
click at [417, 410] on div "[PERSON_NAME] Sales" at bounding box center [366, 294] width 197 height 267
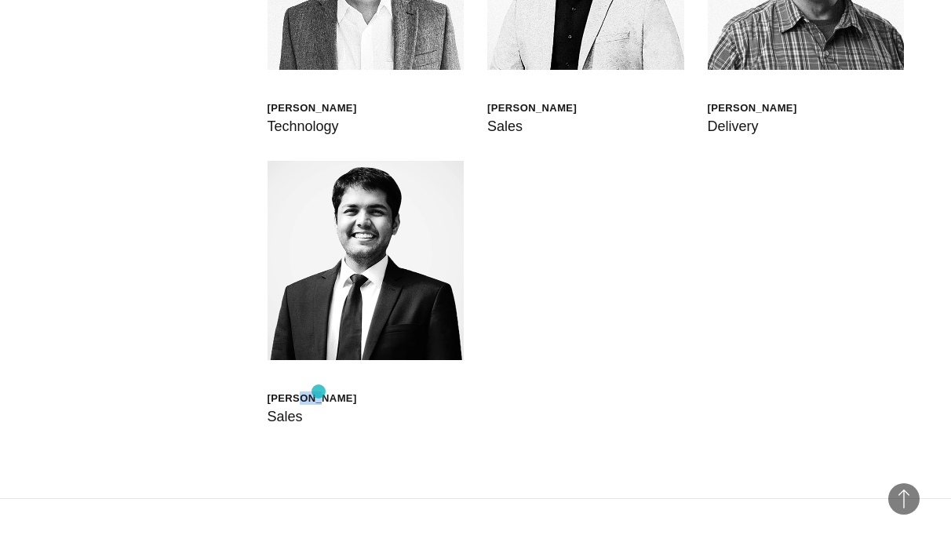
drag, startPoint x: 301, startPoint y: 391, endPoint x: 319, endPoint y: 392, distance: 18.1
click at [319, 392] on div "[PERSON_NAME]" at bounding box center [312, 398] width 89 height 13
drag, startPoint x: 270, startPoint y: 392, endPoint x: 357, endPoint y: 397, distance: 87.3
click at [357, 397] on div "[PERSON_NAME]" at bounding box center [312, 398] width 89 height 13
copy div "[PERSON_NAME]"
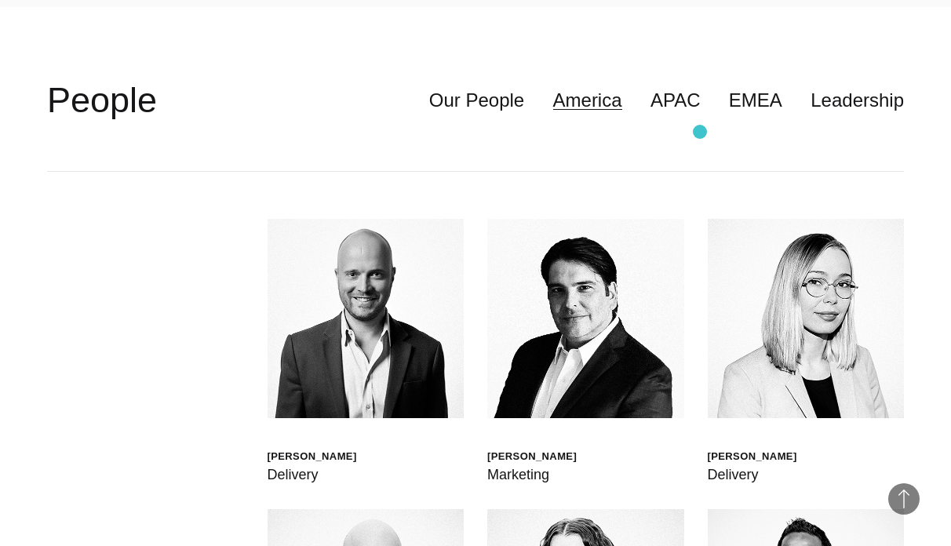
scroll to position [3690, 0]
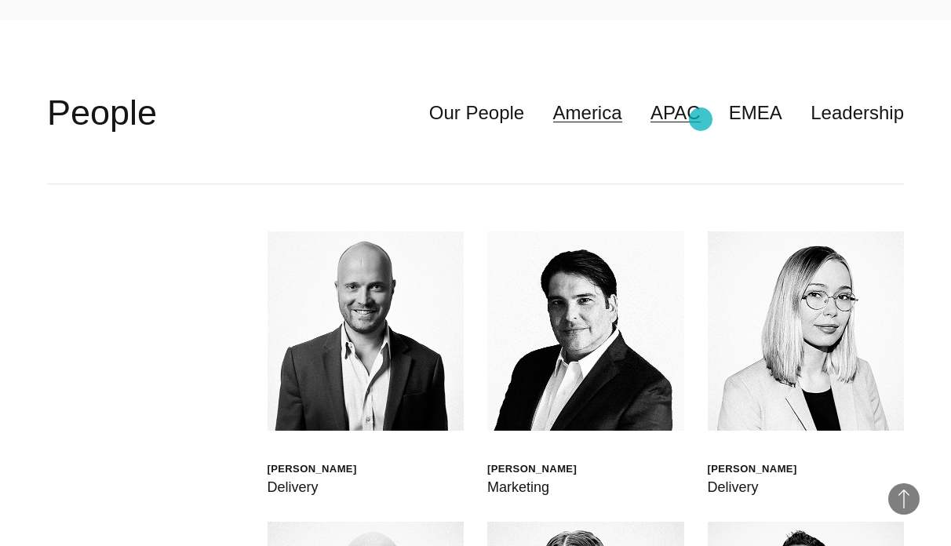
click at [701, 119] on link "APAC" at bounding box center [676, 113] width 50 height 30
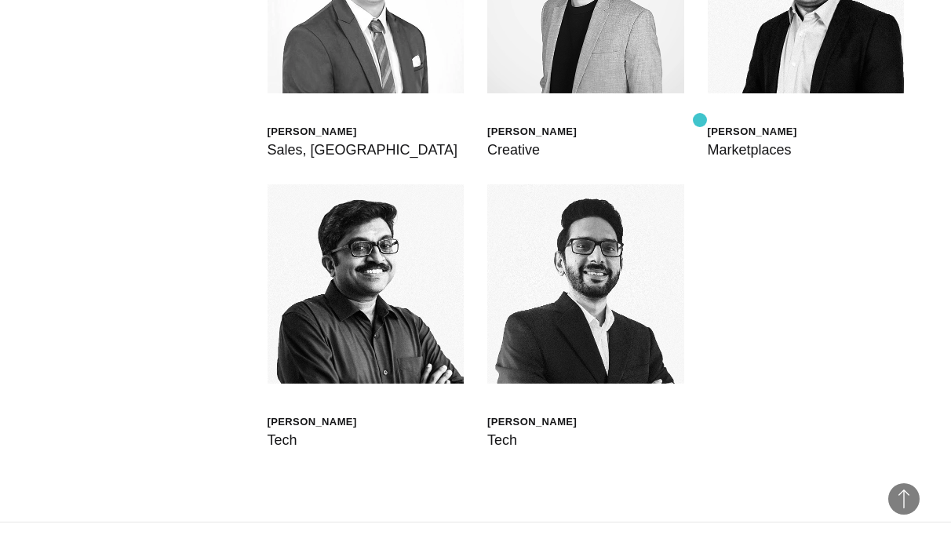
scroll to position [4239, 0]
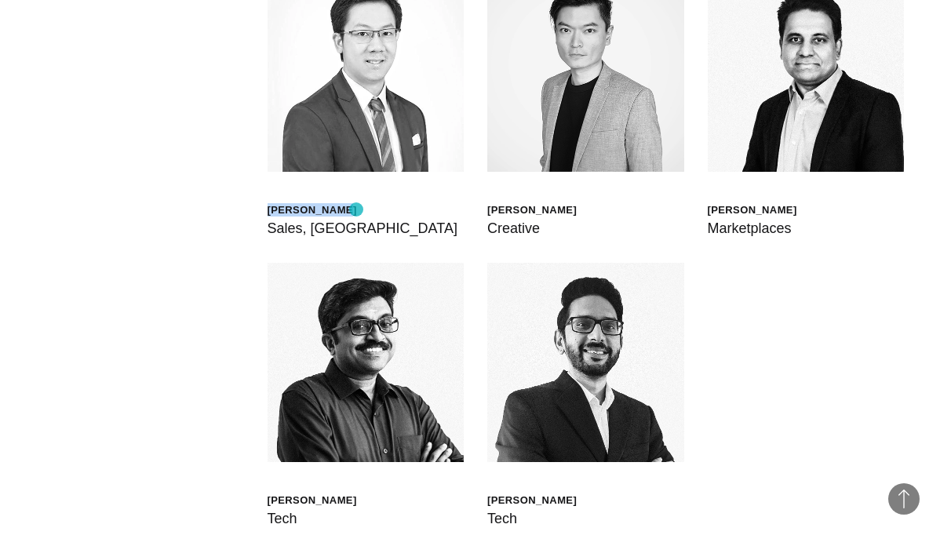
drag, startPoint x: 269, startPoint y: 210, endPoint x: 356, endPoint y: 210, distance: 87.1
click at [356, 210] on div "[PERSON_NAME]" at bounding box center [363, 209] width 190 height 13
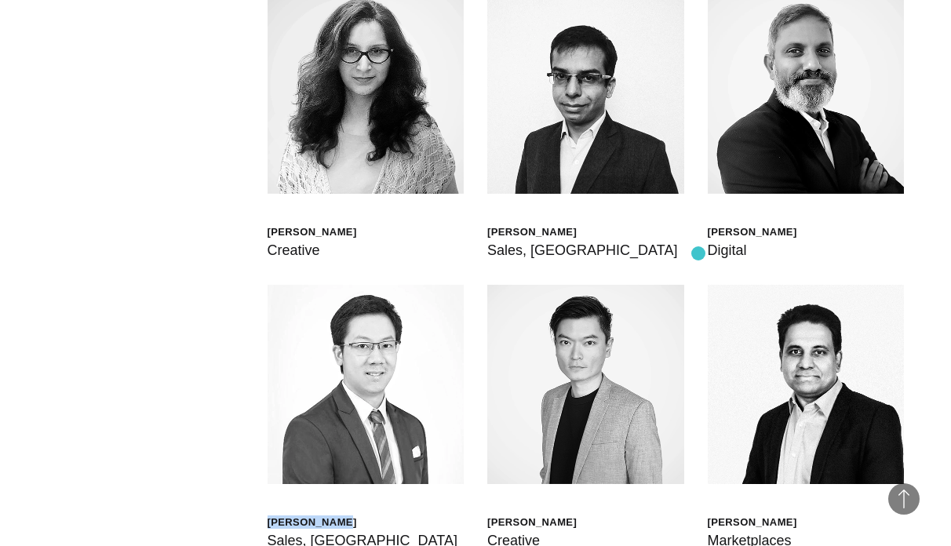
scroll to position [3925, 0]
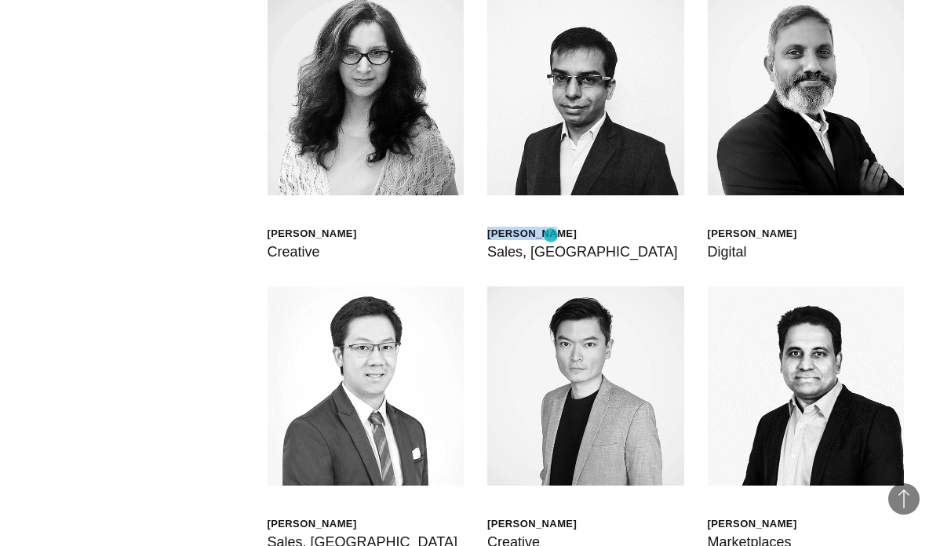
drag, startPoint x: 489, startPoint y: 228, endPoint x: 551, endPoint y: 236, distance: 62.4
click at [551, 236] on div "[PERSON_NAME]" at bounding box center [583, 233] width 190 height 13
copy div "[PERSON_NAME]"
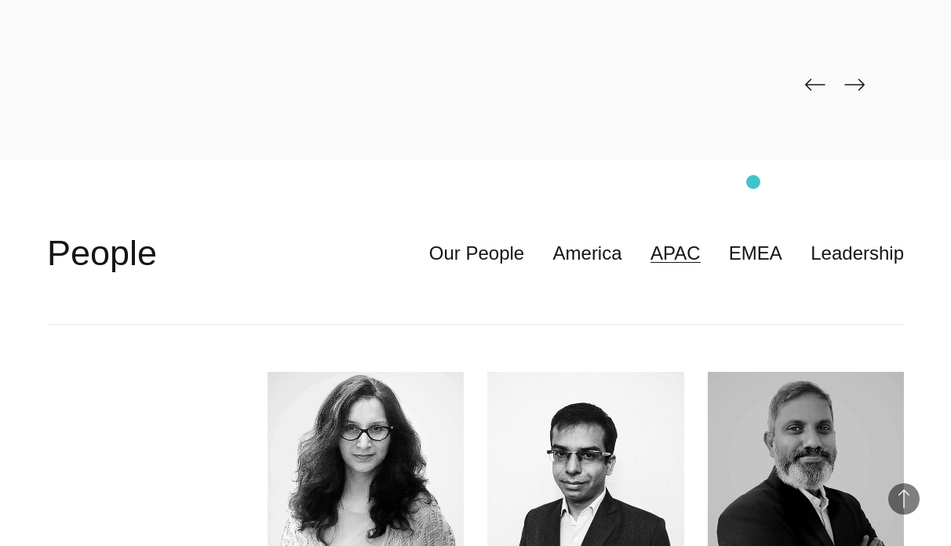
scroll to position [3690, 0]
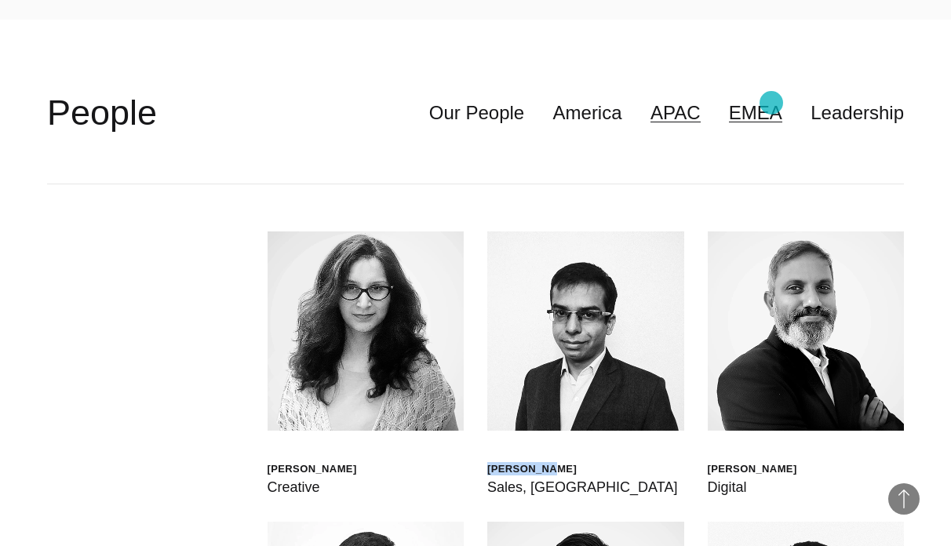
click at [772, 103] on link "EMEA" at bounding box center [755, 113] width 53 height 30
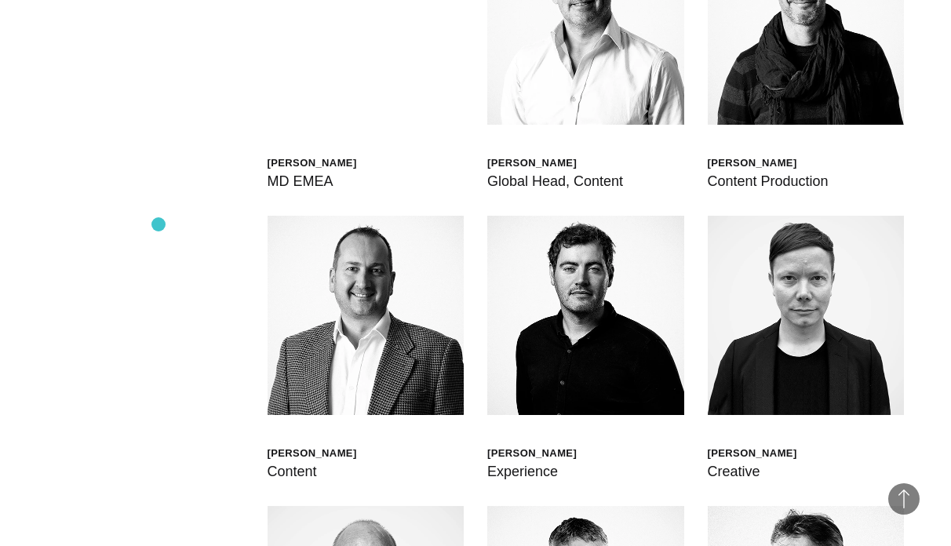
scroll to position [4004, 0]
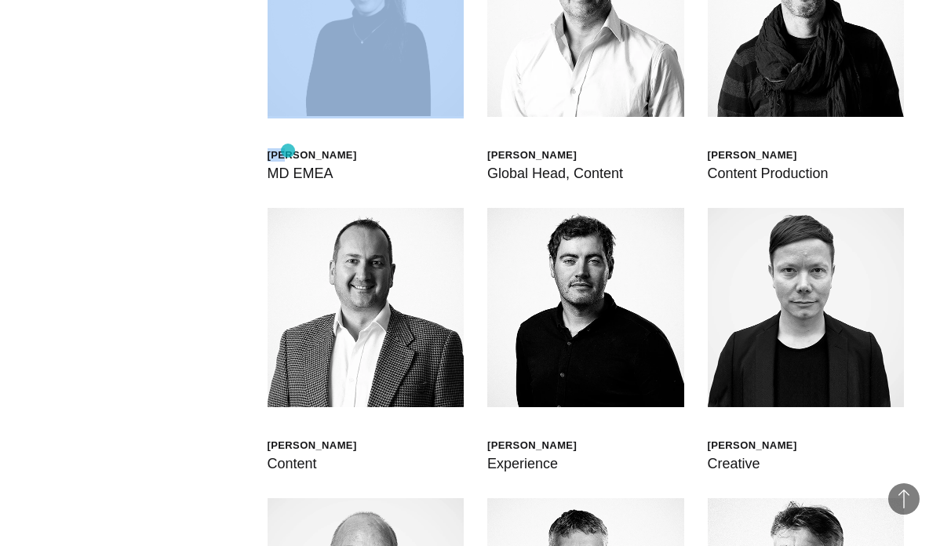
drag, startPoint x: 265, startPoint y: 149, endPoint x: 244, endPoint y: 150, distance: 21.2
click at [279, 150] on div "[PERSON_NAME] Global Head of Born XDS [PERSON_NAME] Chief Delivery Officer [PER…" at bounding box center [475, 498] width 857 height 1256
click at [234, 150] on div "[PERSON_NAME] Global Head of Born XDS [PERSON_NAME] Chief Delivery Officer [PER…" at bounding box center [475, 498] width 857 height 1256
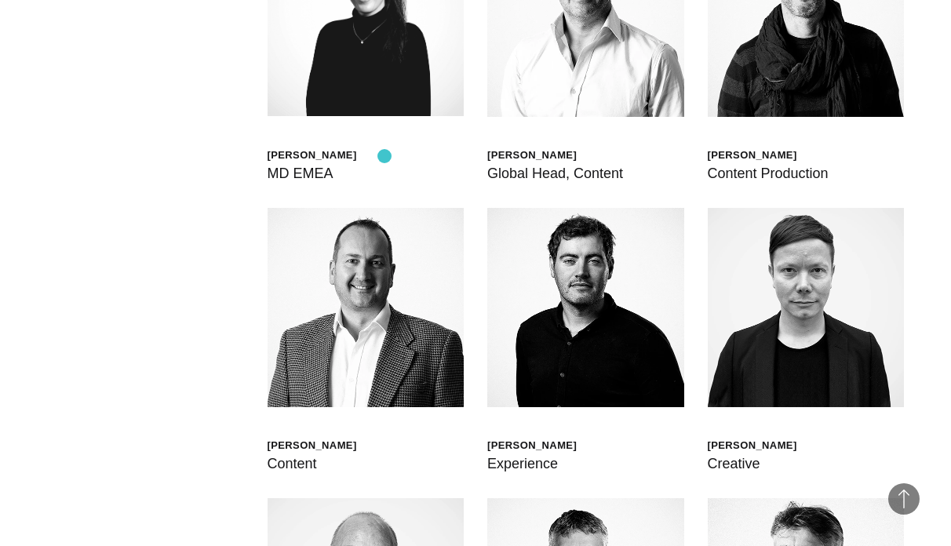
drag, startPoint x: 269, startPoint y: 147, endPoint x: 385, endPoint y: 156, distance: 115.8
click at [357, 156] on div "[PERSON_NAME]" at bounding box center [312, 154] width 89 height 13
copy div "[PERSON_NAME]"
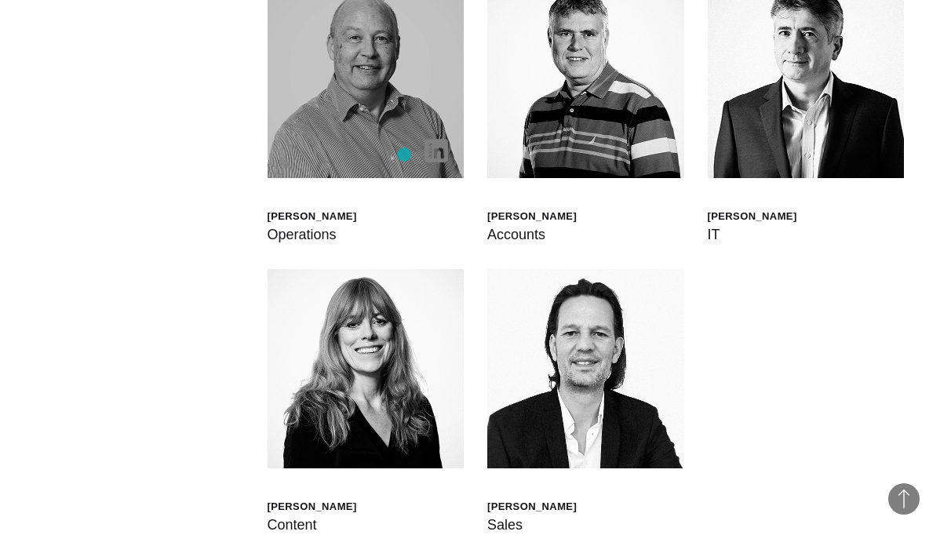
scroll to position [4632, 0]
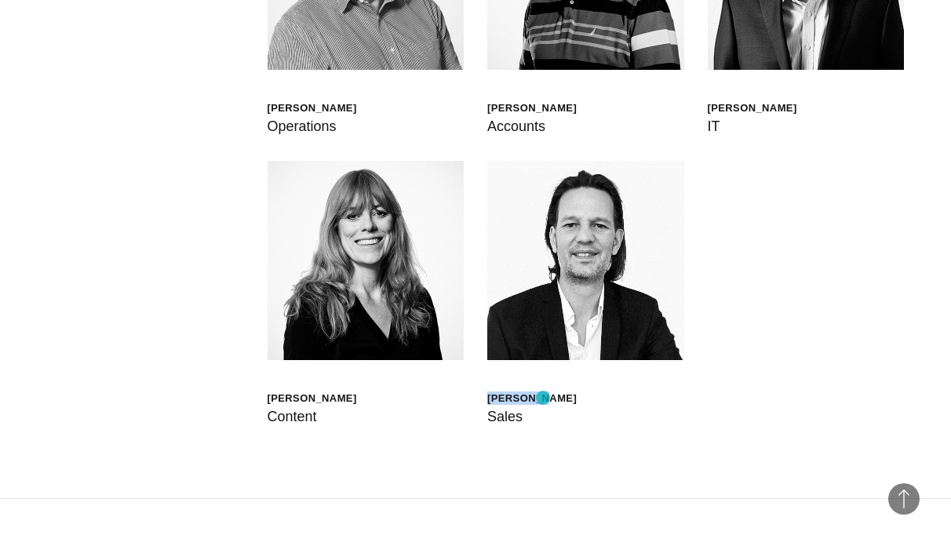
drag, startPoint x: 490, startPoint y: 398, endPoint x: 543, endPoint y: 398, distance: 53.4
click at [543, 398] on div "[PERSON_NAME]" at bounding box center [532, 398] width 89 height 13
copy div "[PERSON_NAME]"
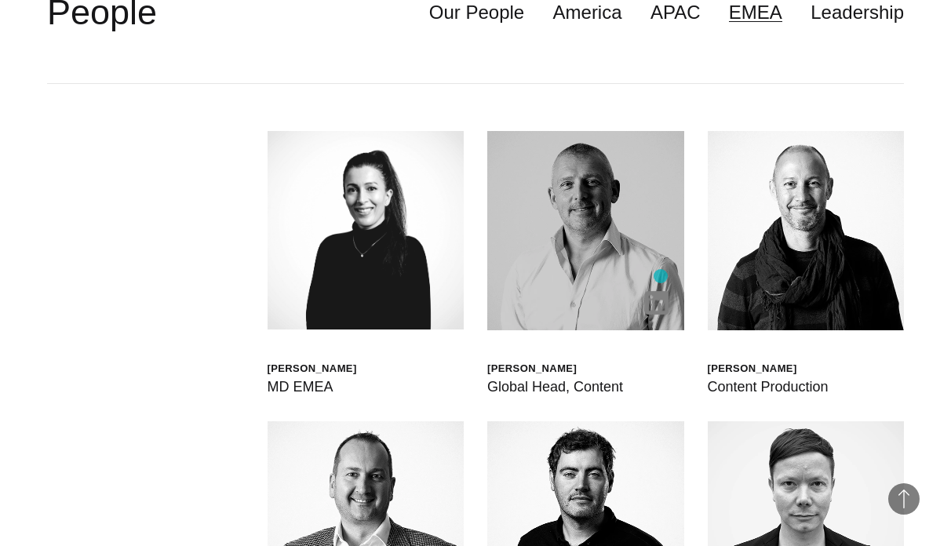
scroll to position [3768, 0]
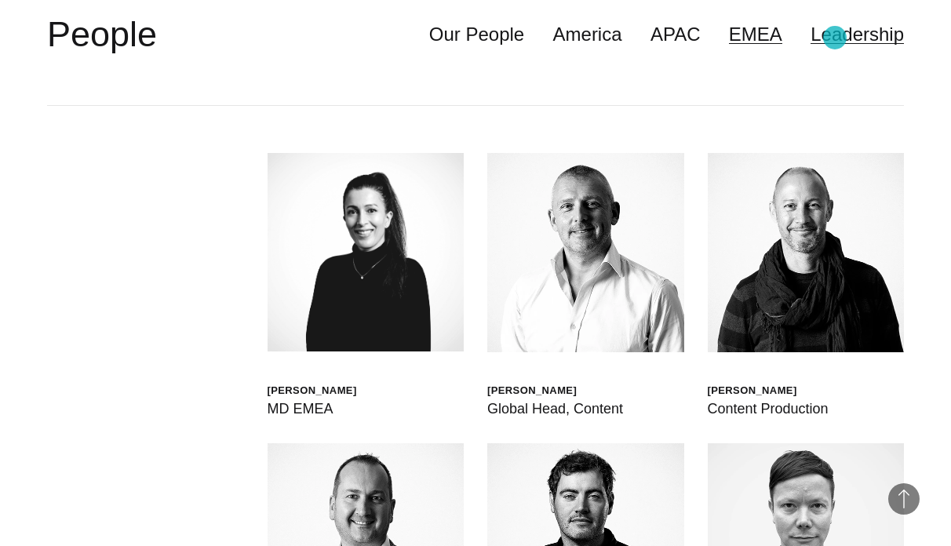
click at [835, 38] on link "Leadership" at bounding box center [857, 35] width 93 height 30
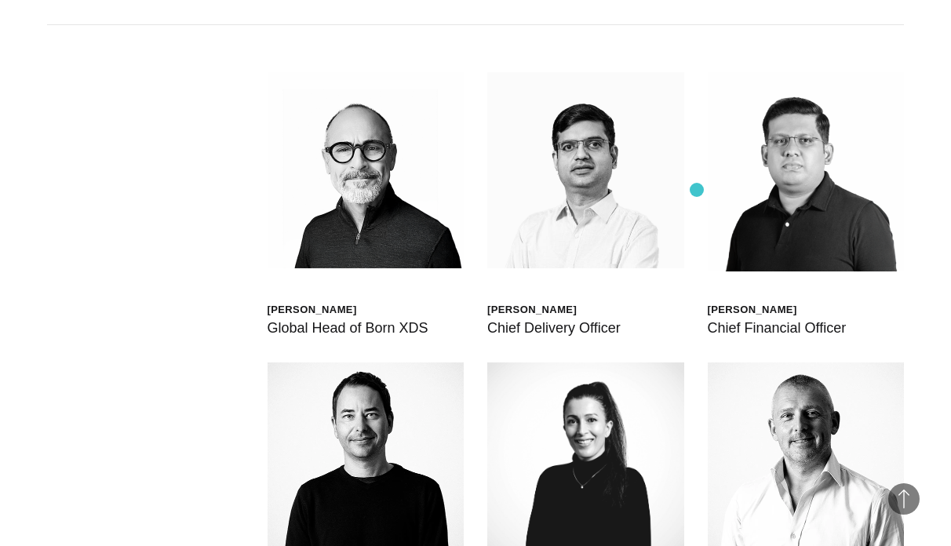
scroll to position [3847, 0]
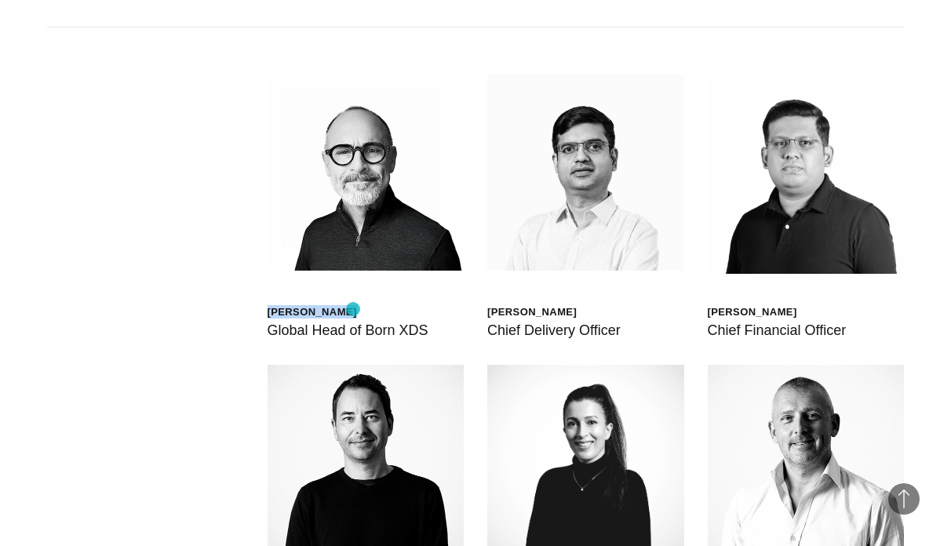
drag, startPoint x: 270, startPoint y: 307, endPoint x: 353, endPoint y: 309, distance: 83.2
click at [353, 309] on div "[PERSON_NAME]" at bounding box center [348, 311] width 161 height 13
copy div "[PERSON_NAME]"
drag, startPoint x: 490, startPoint y: 309, endPoint x: 595, endPoint y: 310, distance: 105.2
click at [595, 310] on div "[PERSON_NAME]" at bounding box center [554, 311] width 133 height 13
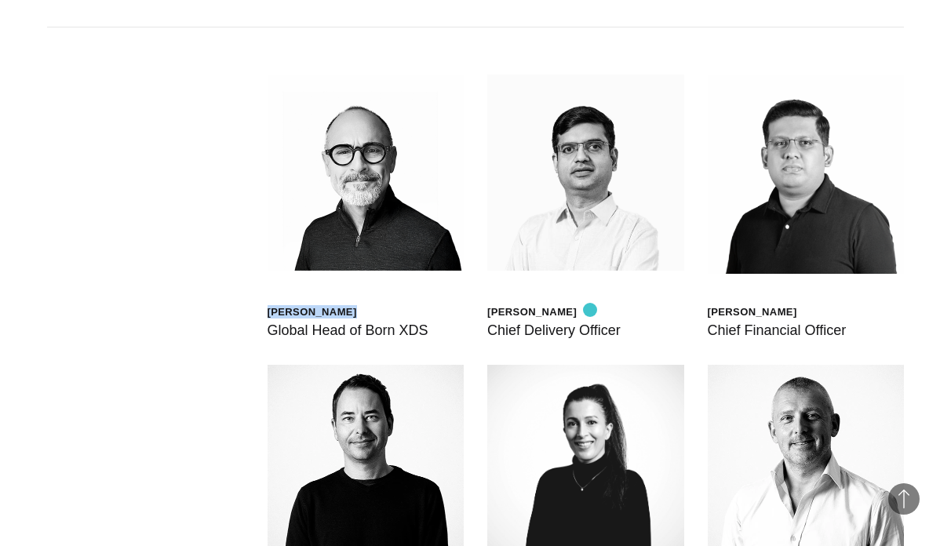
copy div "[PERSON_NAME]"
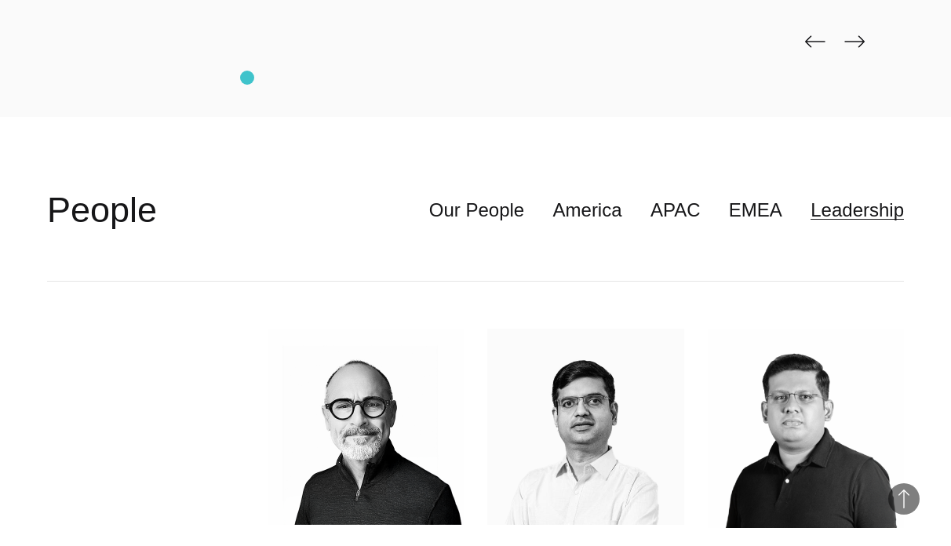
scroll to position [3590, 0]
